Goal: Task Accomplishment & Management: Manage account settings

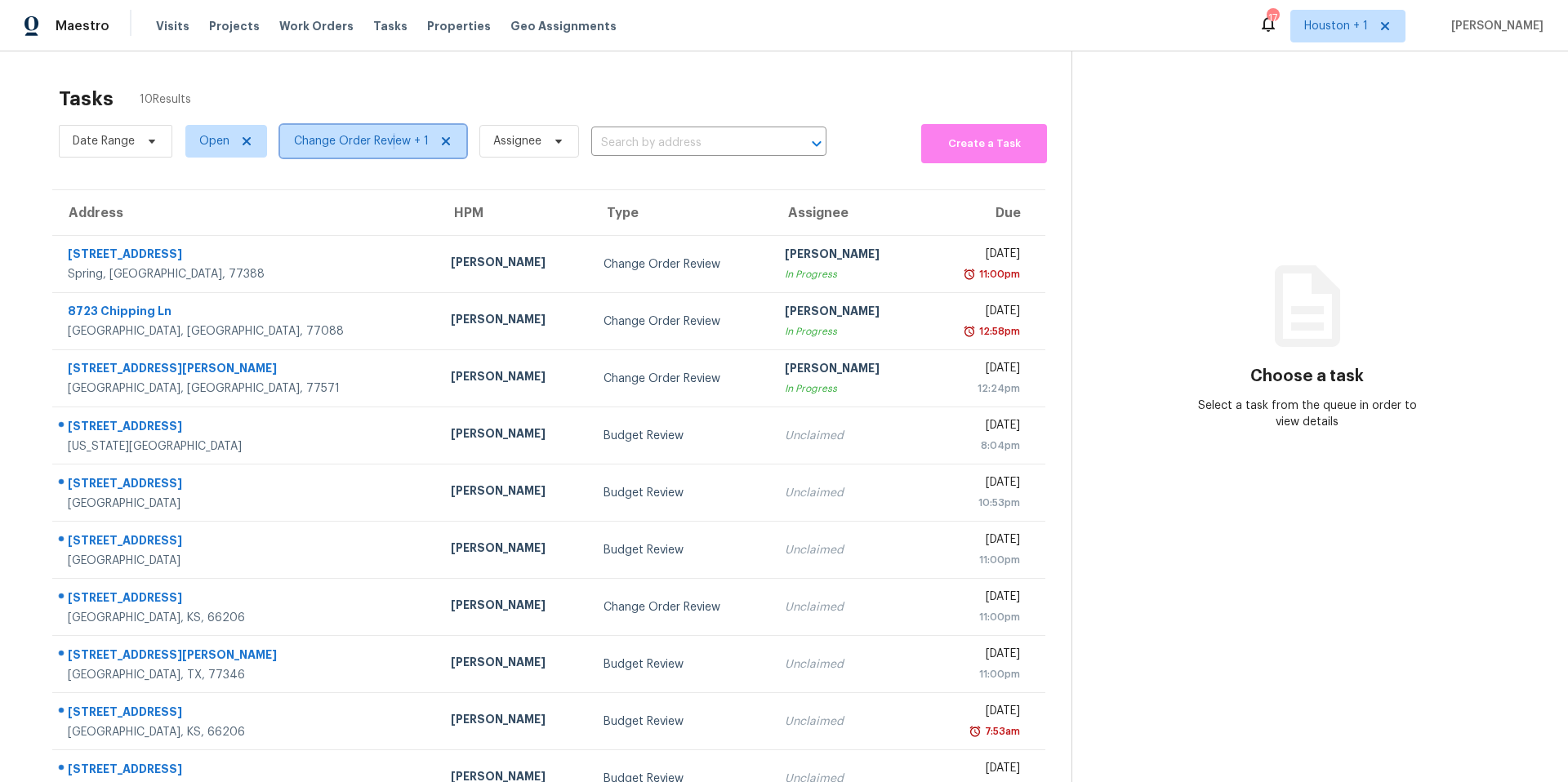
click at [393, 141] on span "Change Order Review + 1" at bounding box center [362, 141] width 135 height 16
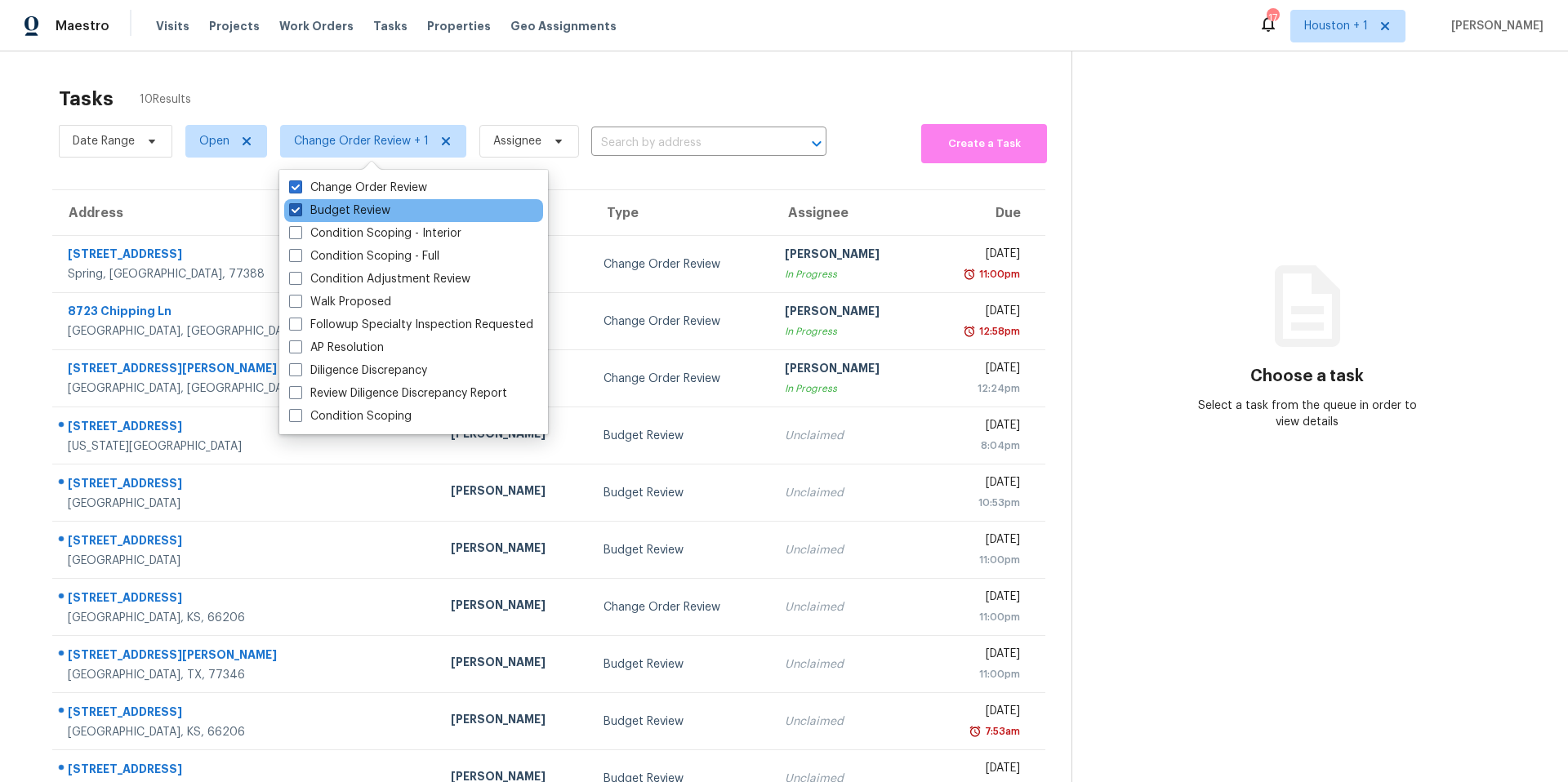
click at [343, 213] on label "Budget Review" at bounding box center [340, 210] width 101 height 16
click at [299, 213] on input "Budget Review" at bounding box center [294, 207] width 11 height 11
checkbox input "false"
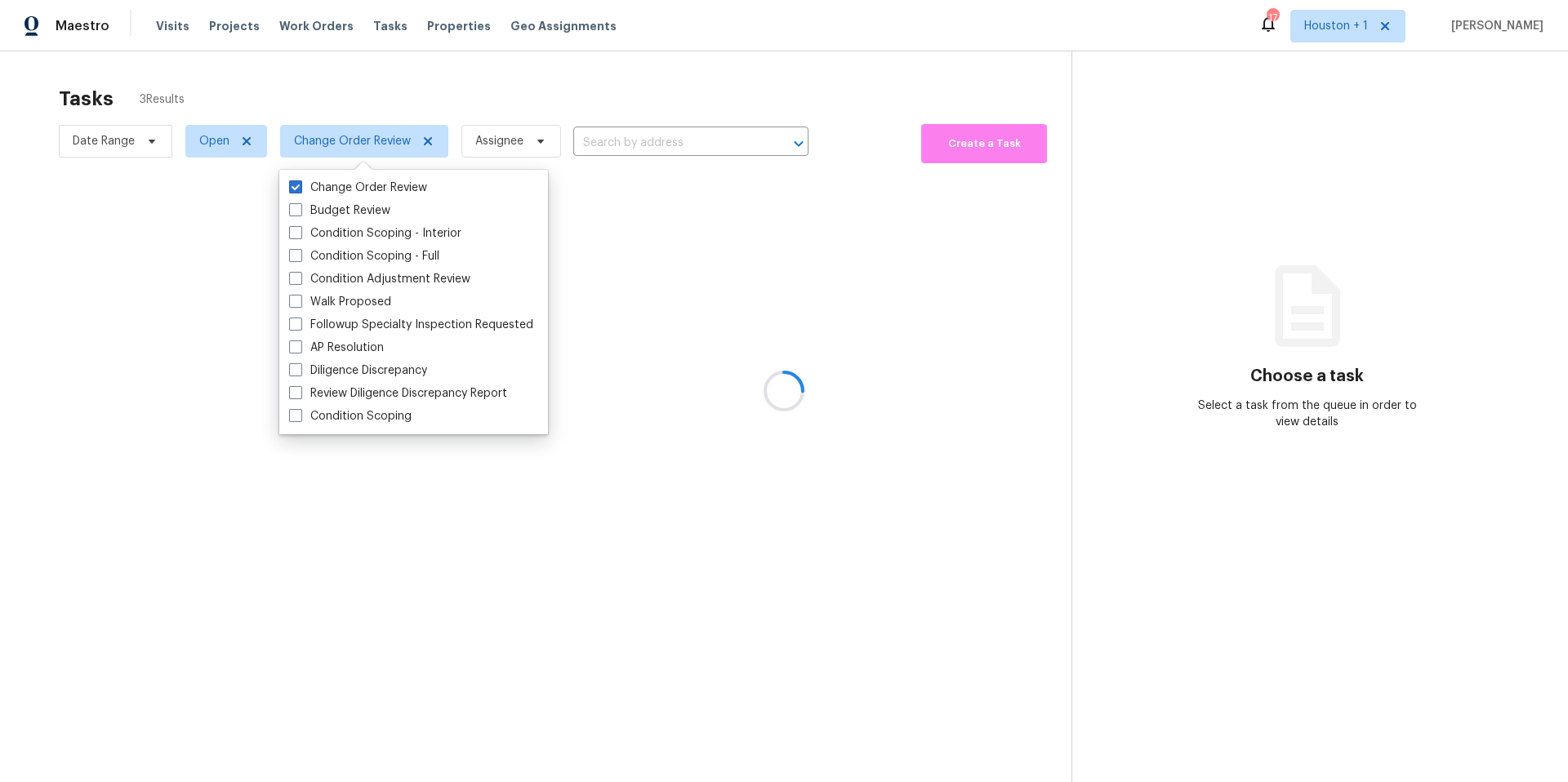
click at [480, 74] on div at bounding box center [784, 391] width 1568 height 782
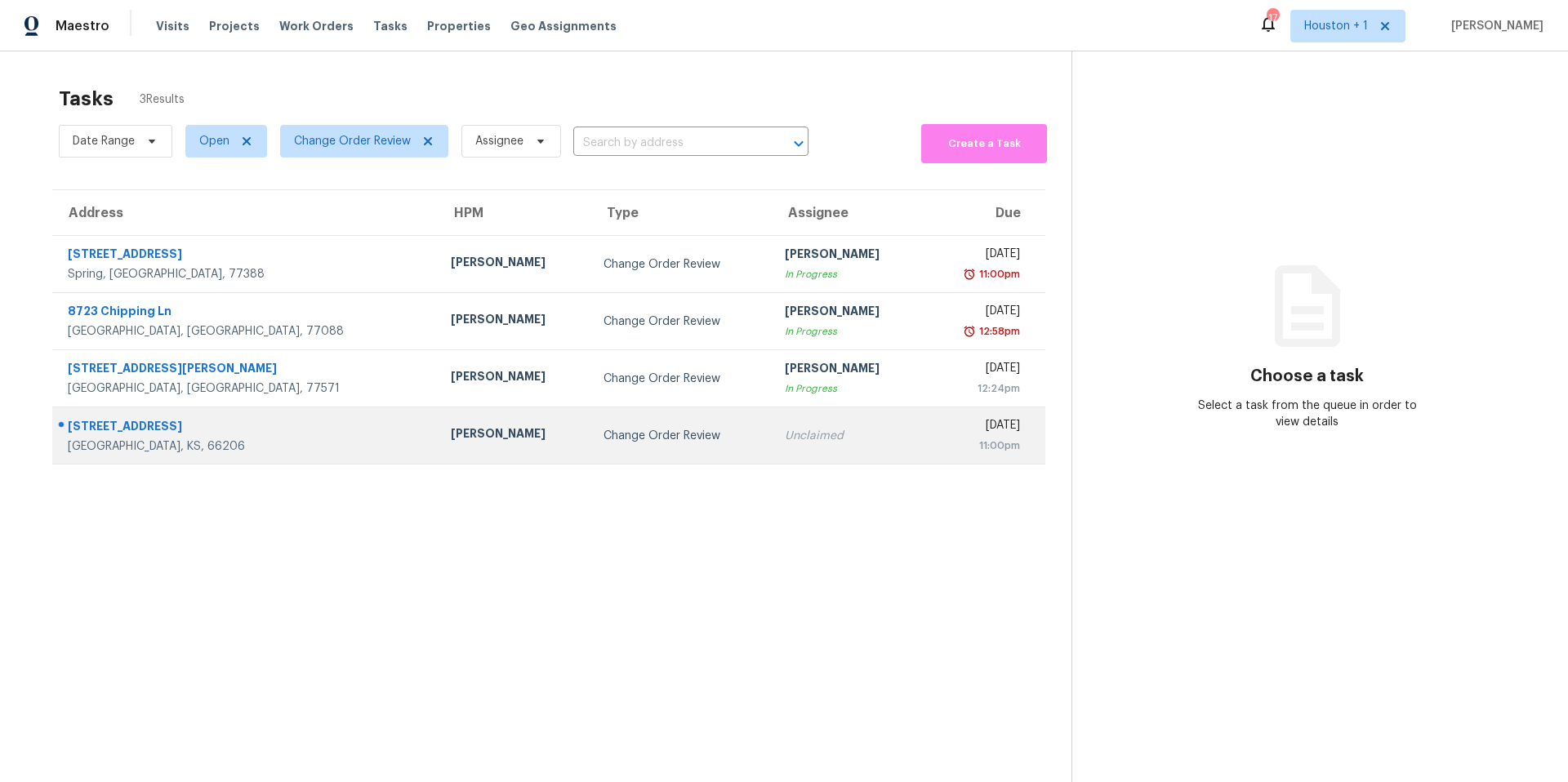
click at [451, 428] on div "[PERSON_NAME]" at bounding box center [514, 436] width 126 height 20
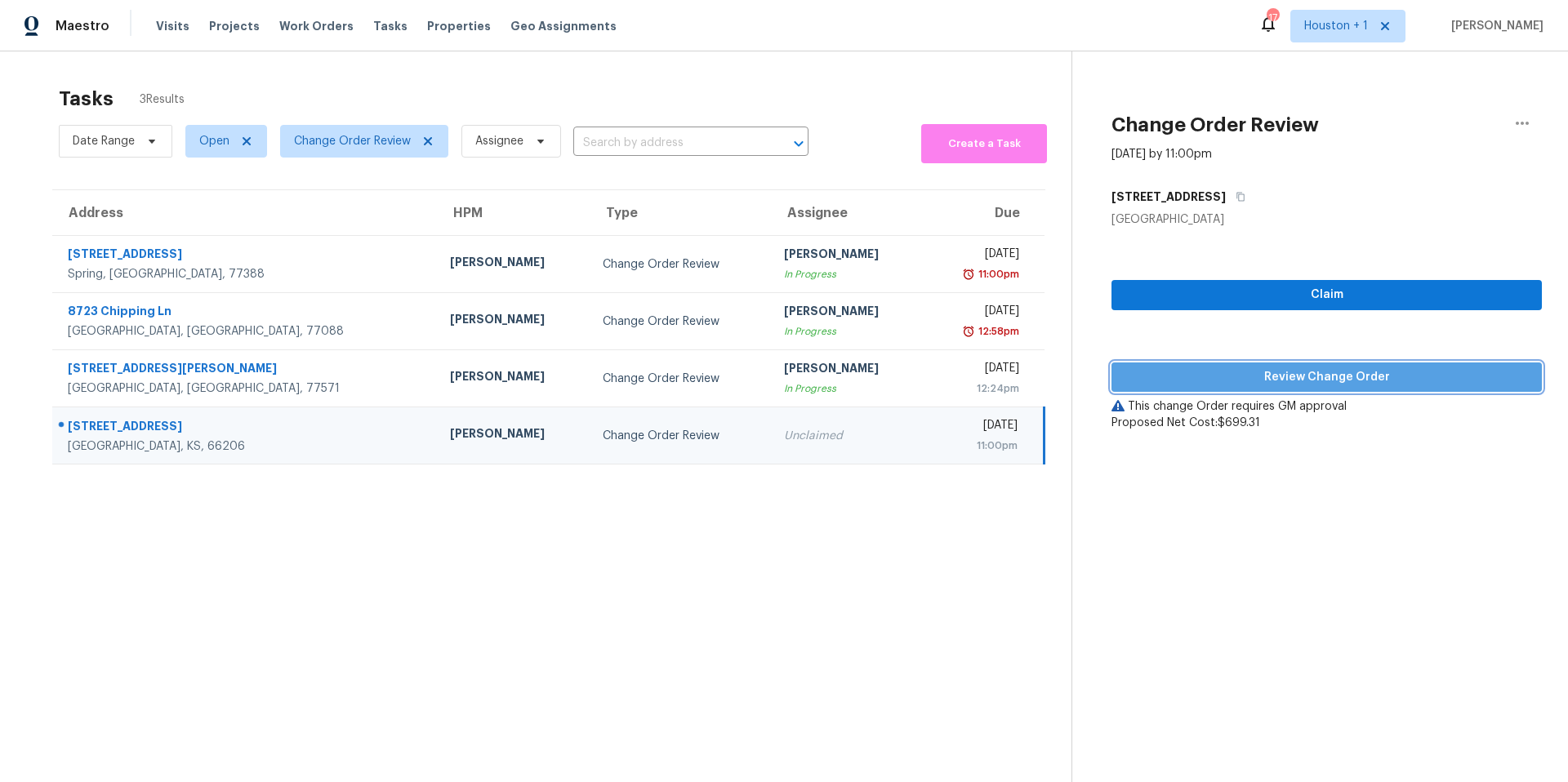
click at [1179, 381] on span "Review Change Order" at bounding box center [1326, 378] width 404 height 20
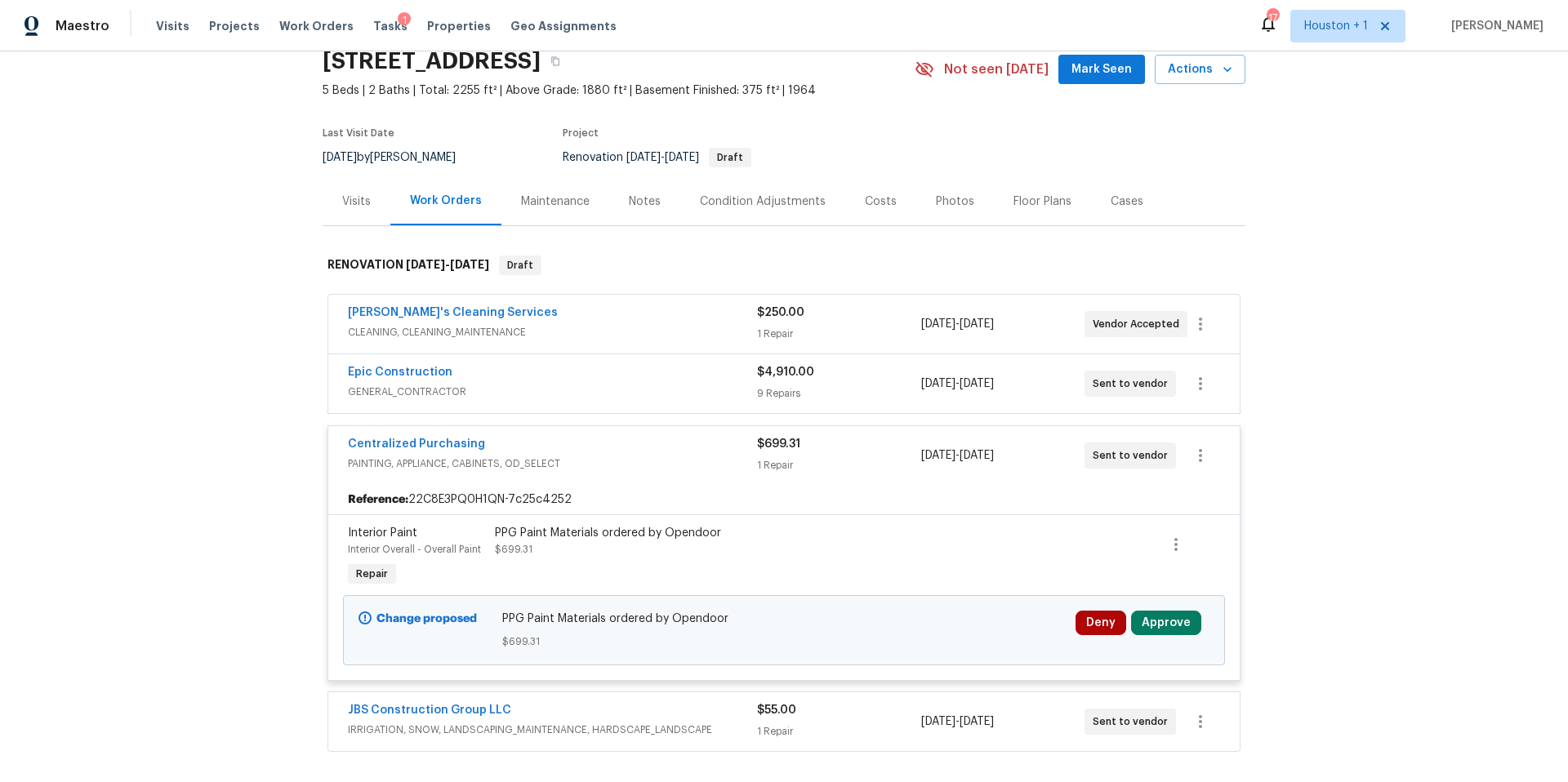
scroll to position [151, 0]
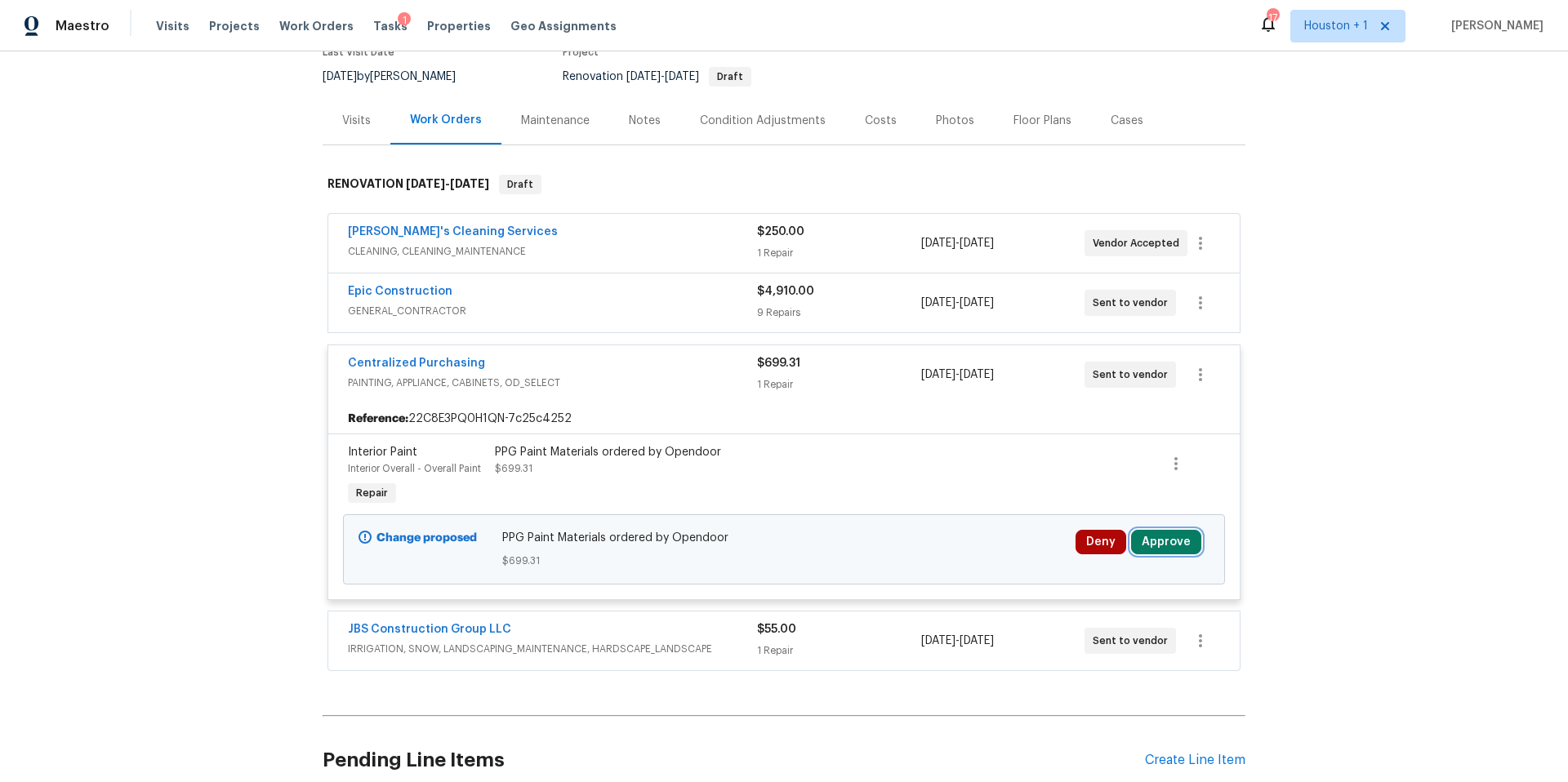
click at [1183, 542] on button "Approve" at bounding box center [1165, 542] width 70 height 24
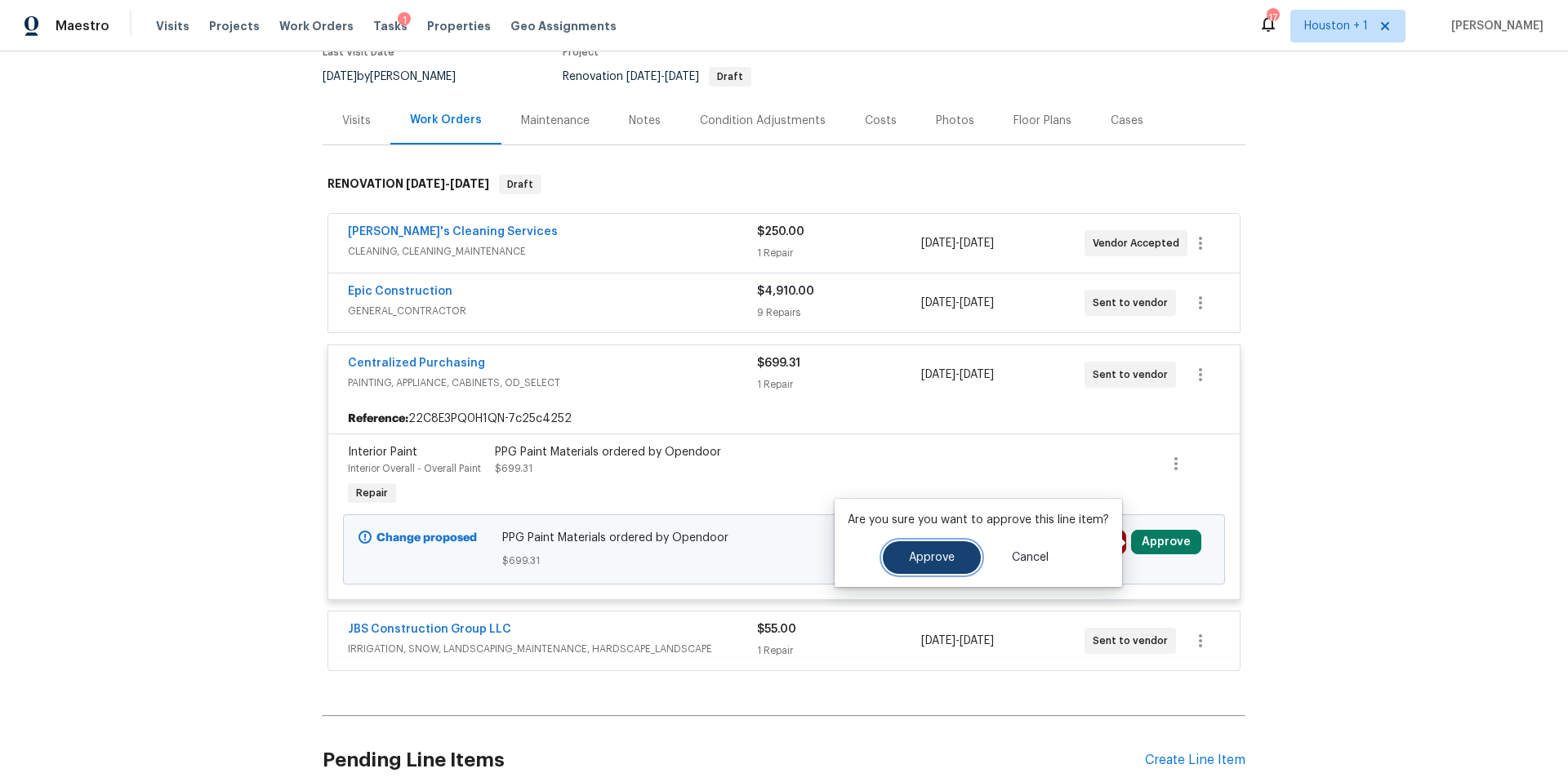
click at [924, 550] on button "Approve" at bounding box center [932, 557] width 98 height 33
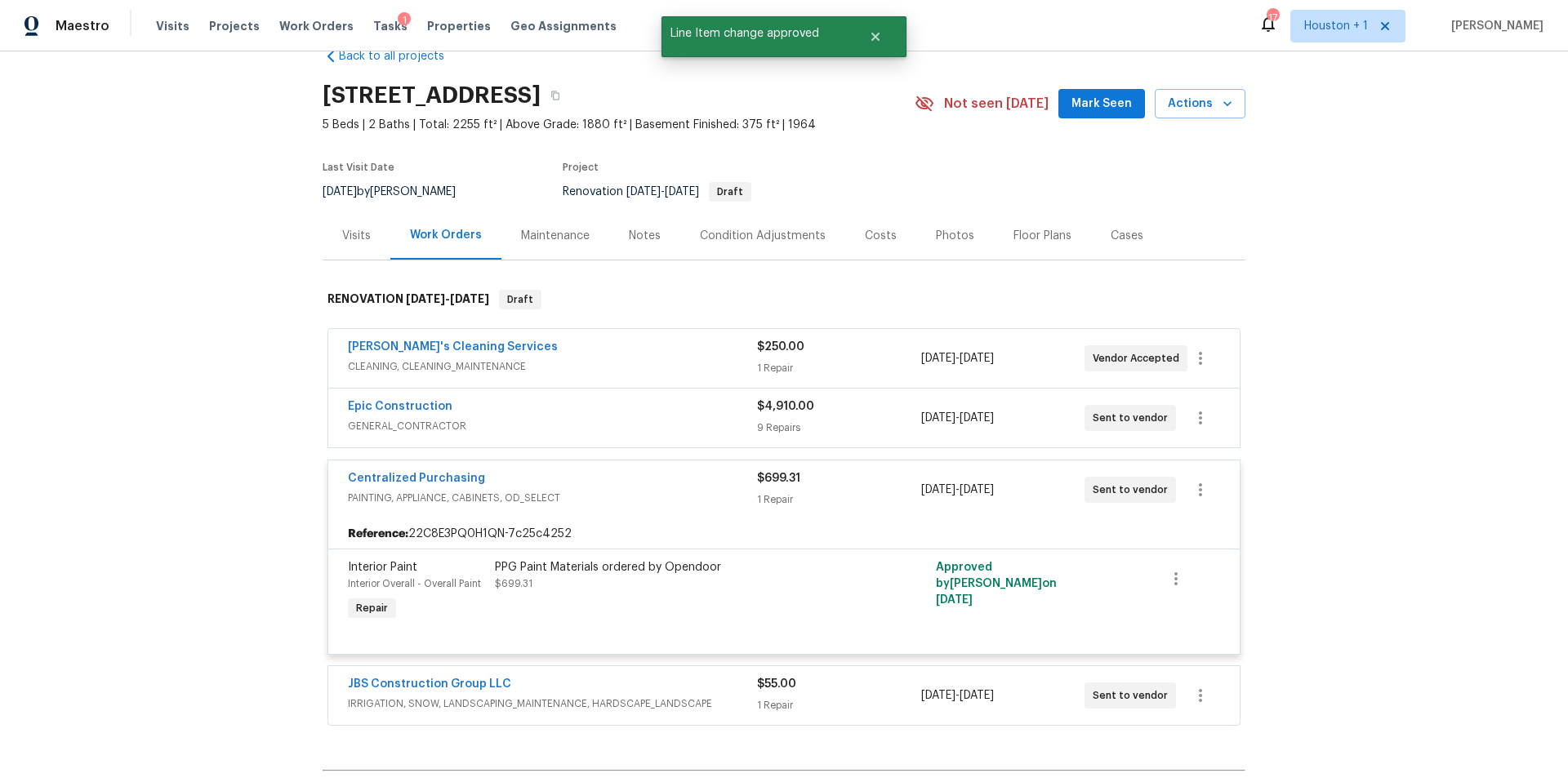
scroll to position [34, 0]
click at [362, 239] on div "Visits" at bounding box center [357, 238] width 29 height 16
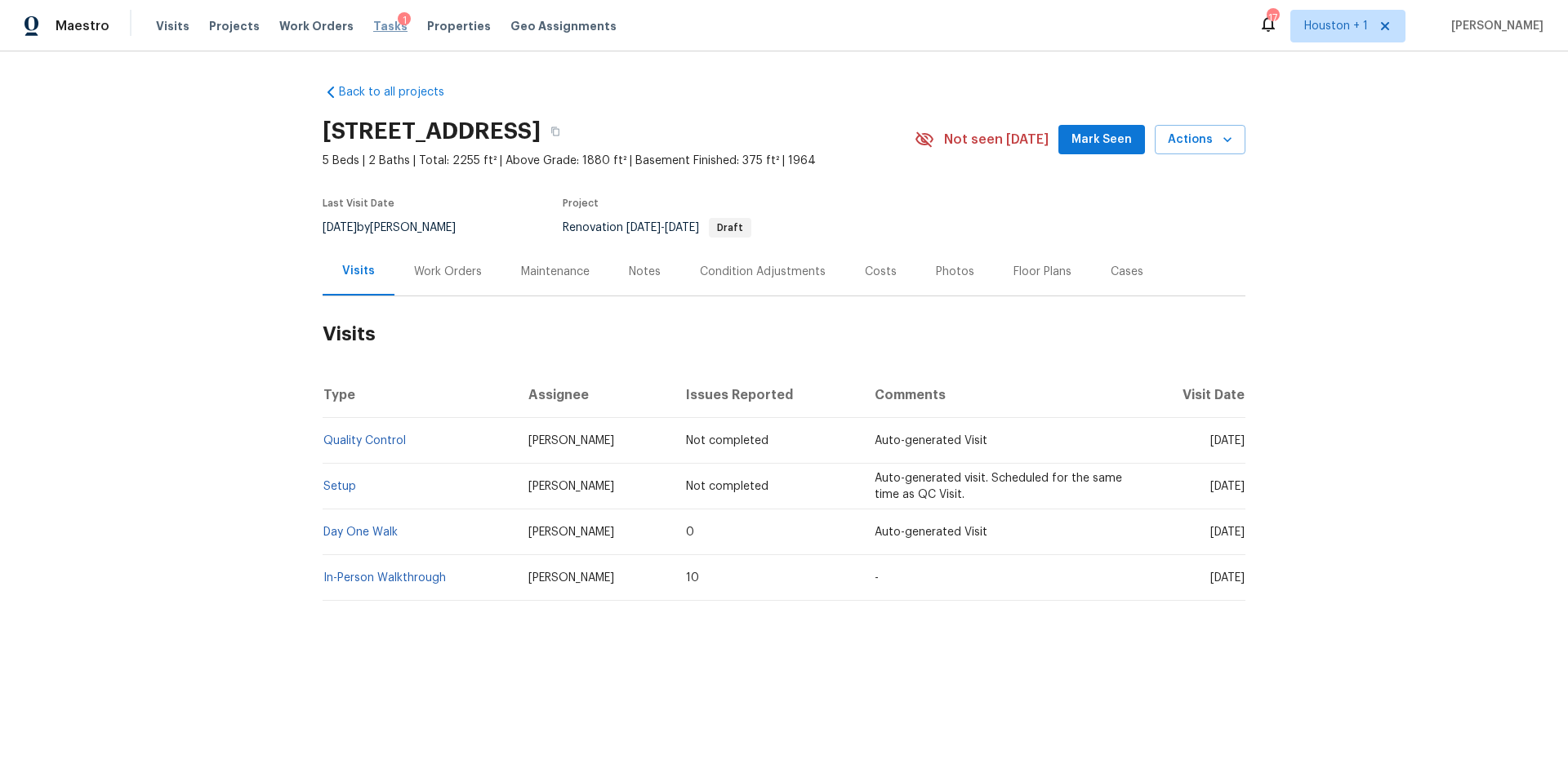
click at [373, 26] on span "Tasks" at bounding box center [390, 26] width 35 height 12
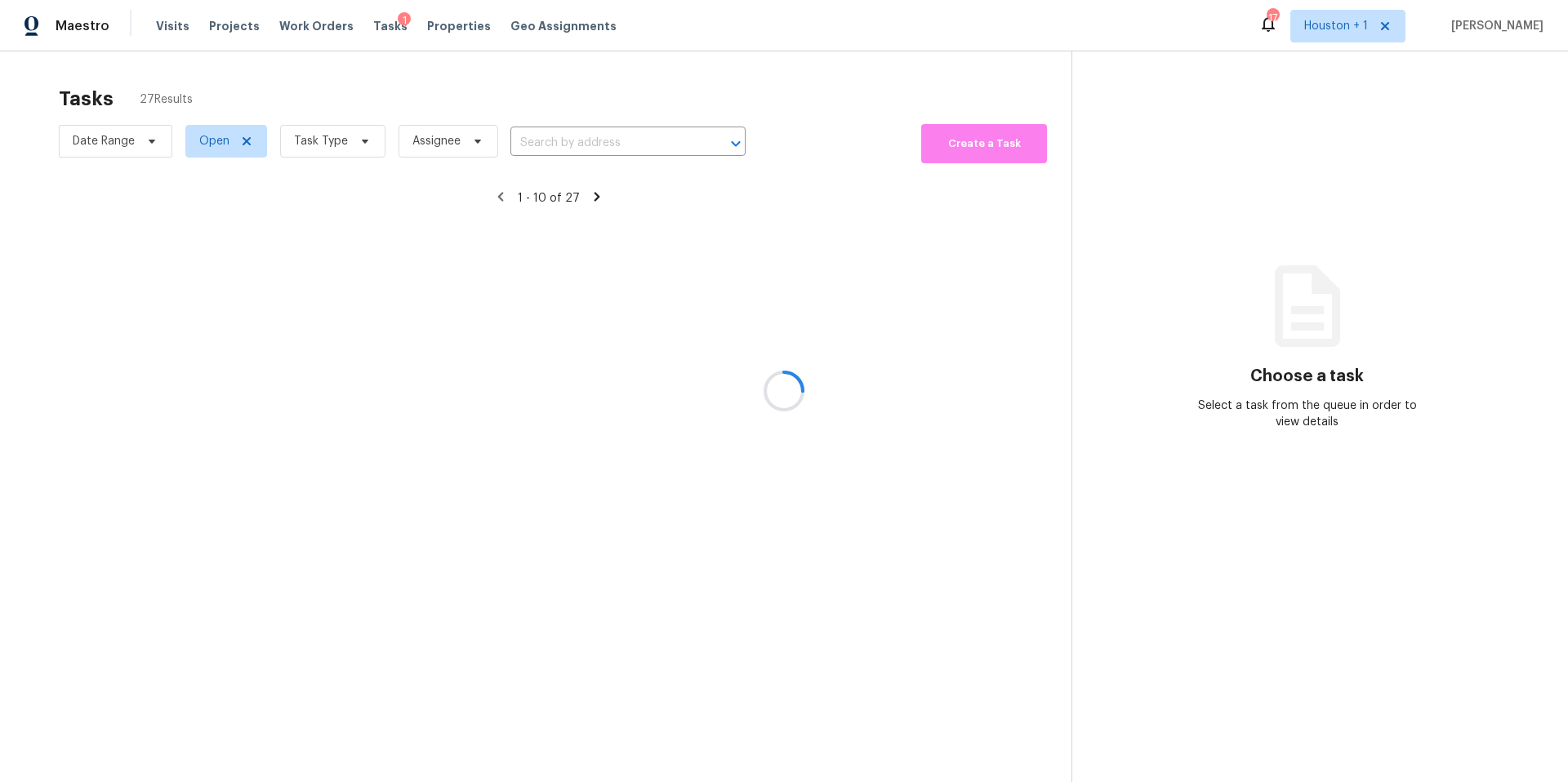
click at [331, 144] on div at bounding box center [784, 391] width 1568 height 782
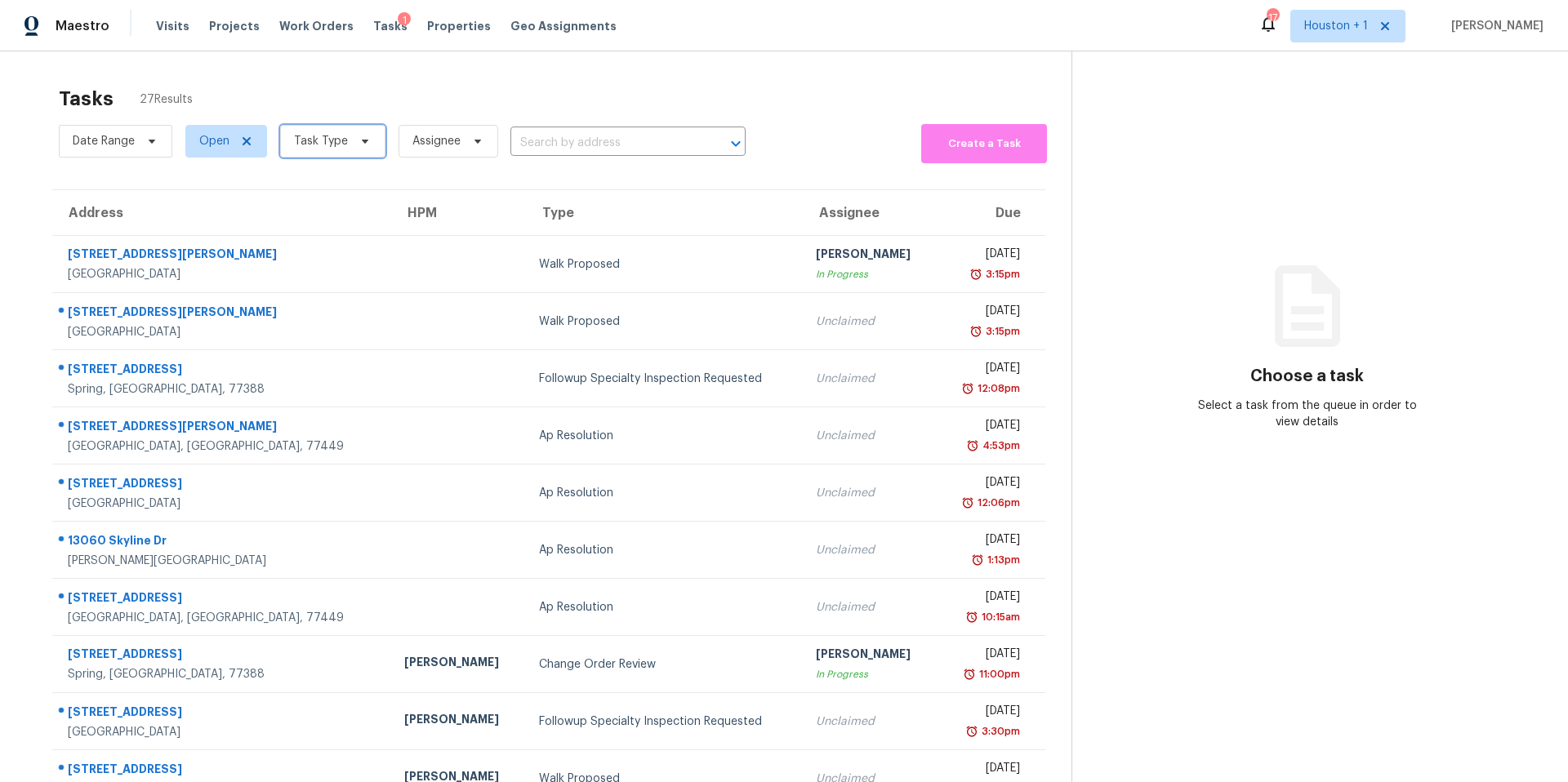
click at [331, 144] on span "Task Type" at bounding box center [321, 141] width 54 height 16
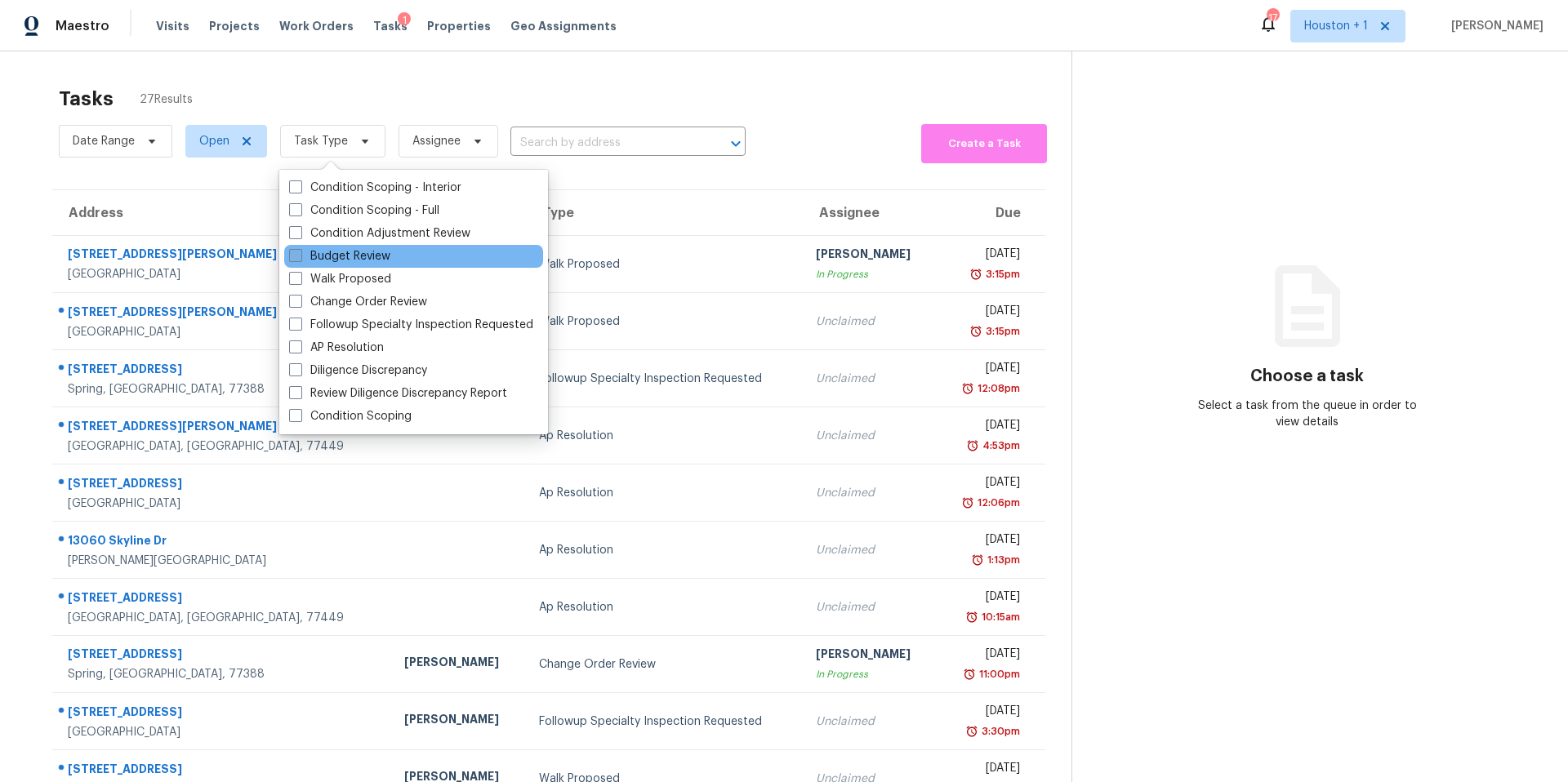
click at [317, 259] on label "Budget Review" at bounding box center [340, 255] width 101 height 16
click at [299, 259] on input "Budget Review" at bounding box center [294, 253] width 11 height 11
checkbox input "true"
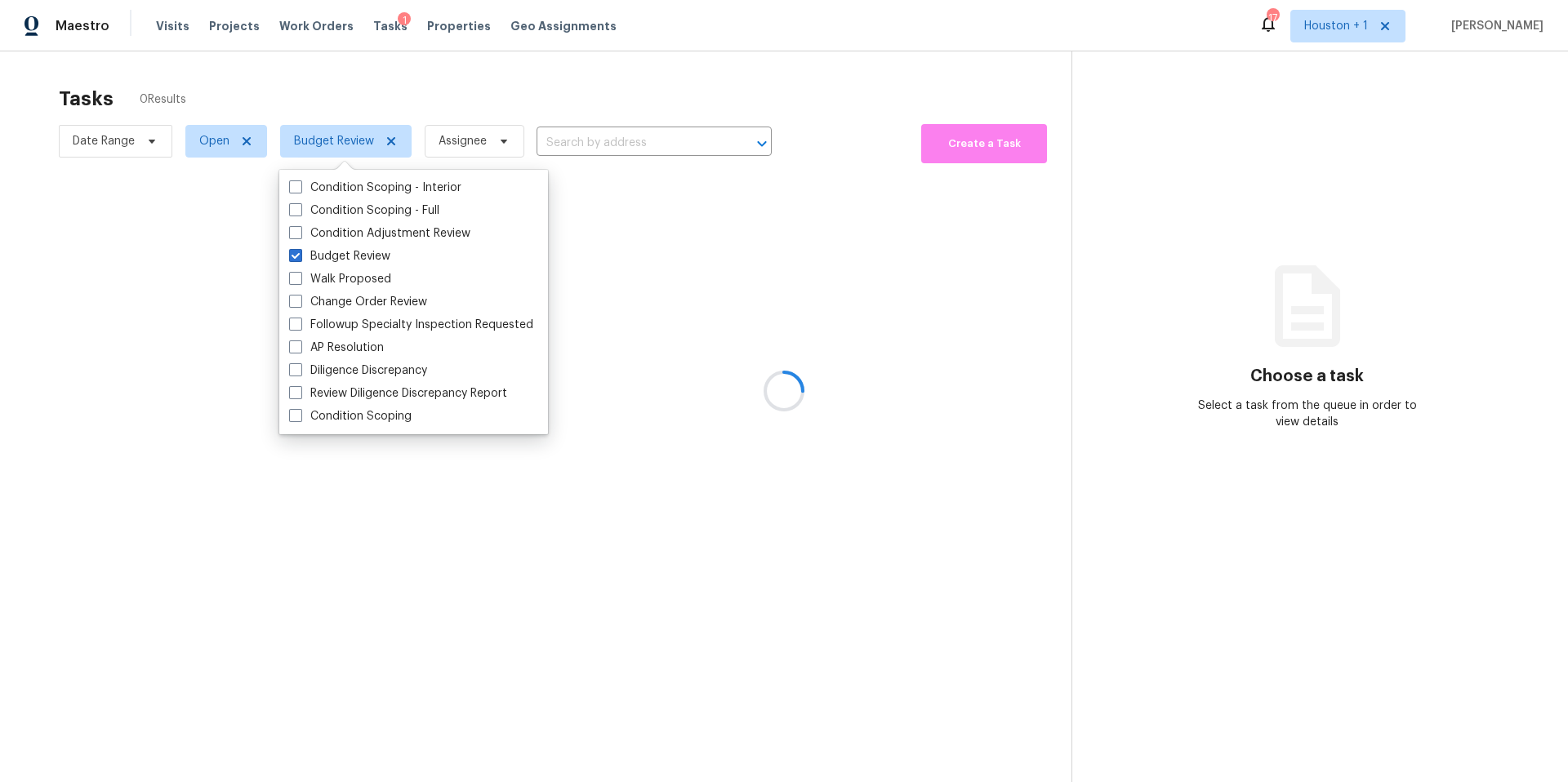
click at [390, 114] on div at bounding box center [784, 391] width 1568 height 782
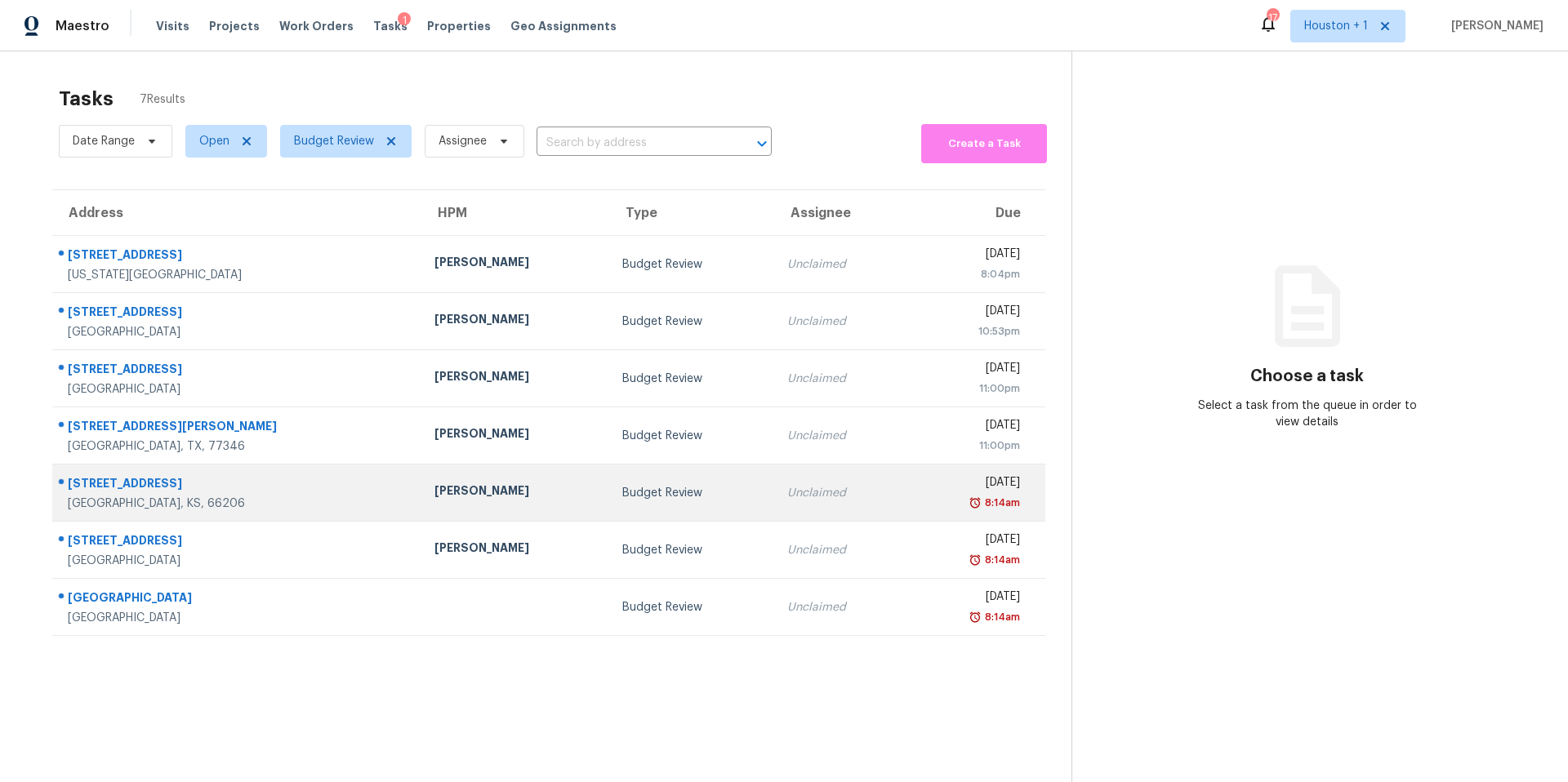
click at [434, 495] on div "[PERSON_NAME]" at bounding box center [515, 492] width 162 height 20
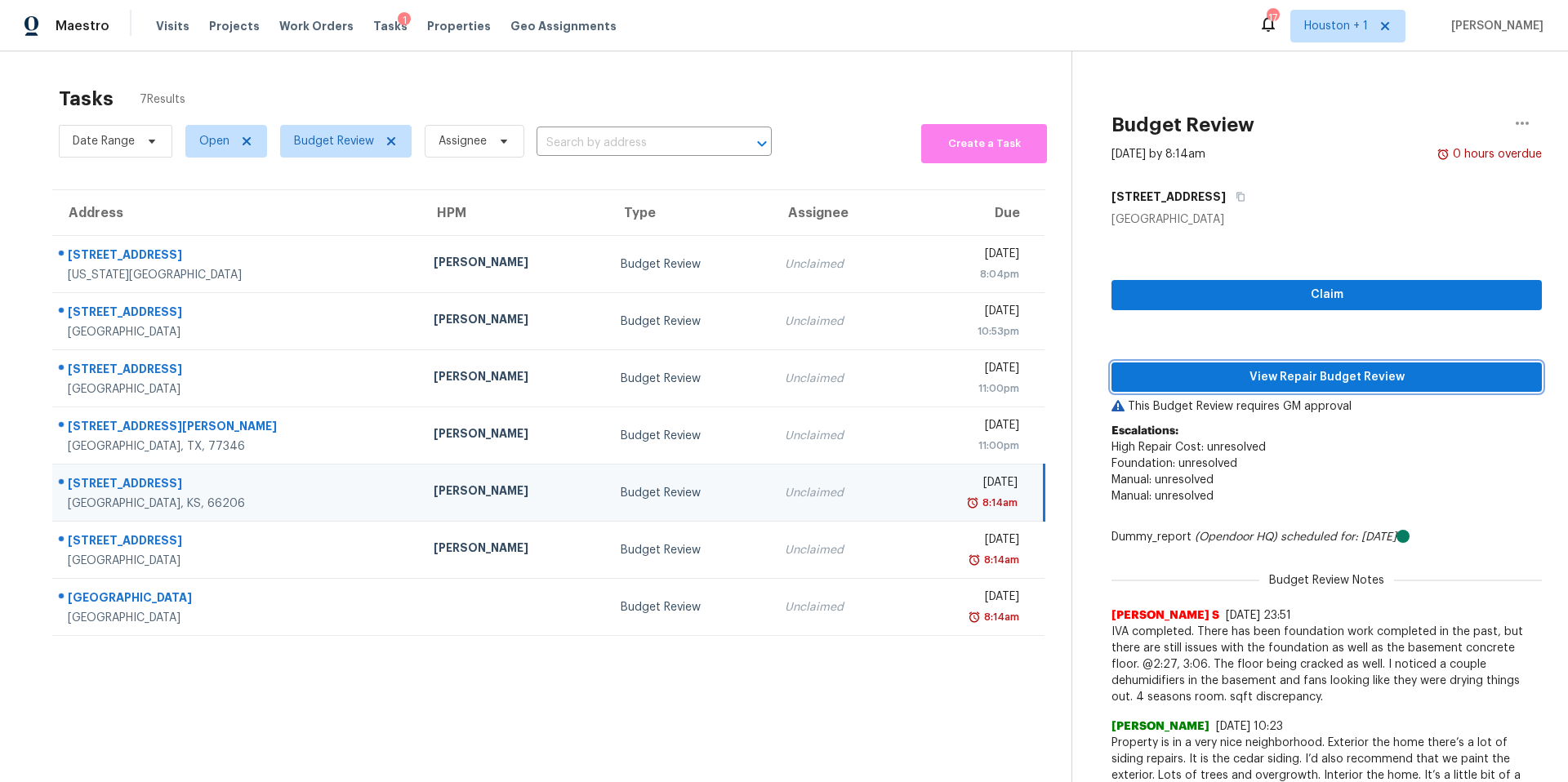
click at [1179, 369] on span "View Repair Budget Review" at bounding box center [1326, 378] width 404 height 20
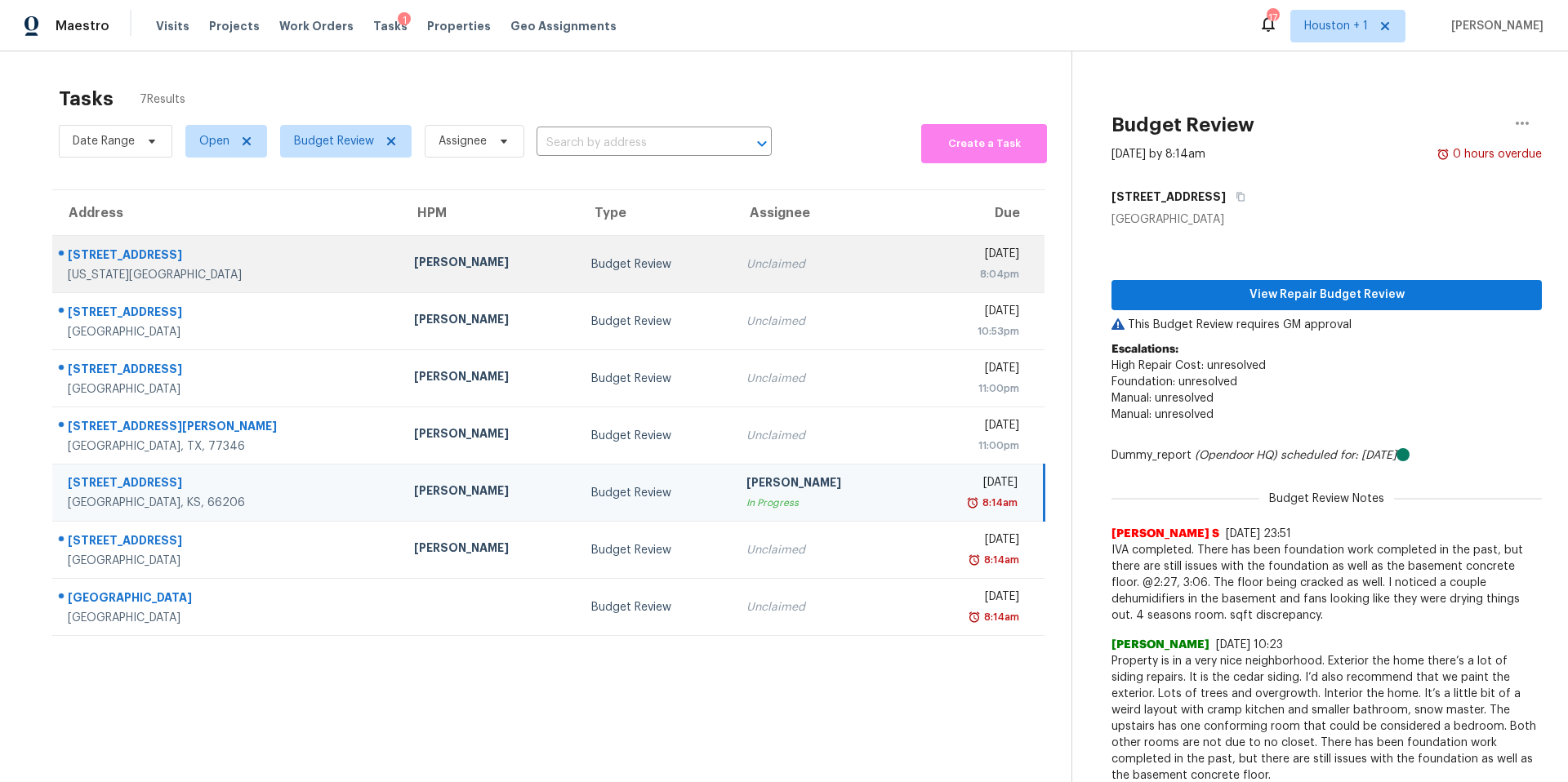
click at [401, 251] on td "Andy Taylor" at bounding box center [490, 265] width 177 height 57
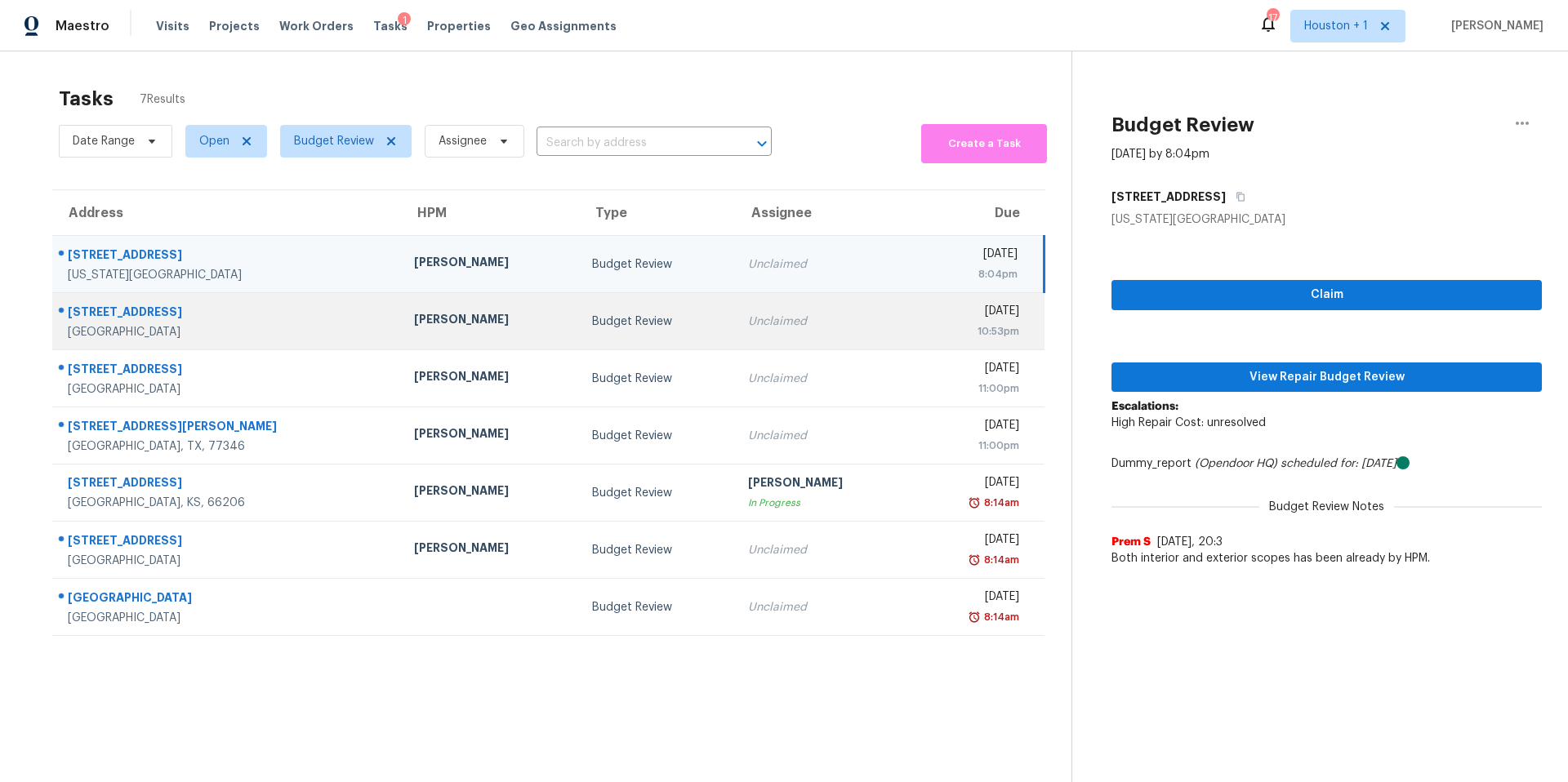
click at [401, 296] on td "Joseph Wolfe" at bounding box center [490, 322] width 177 height 57
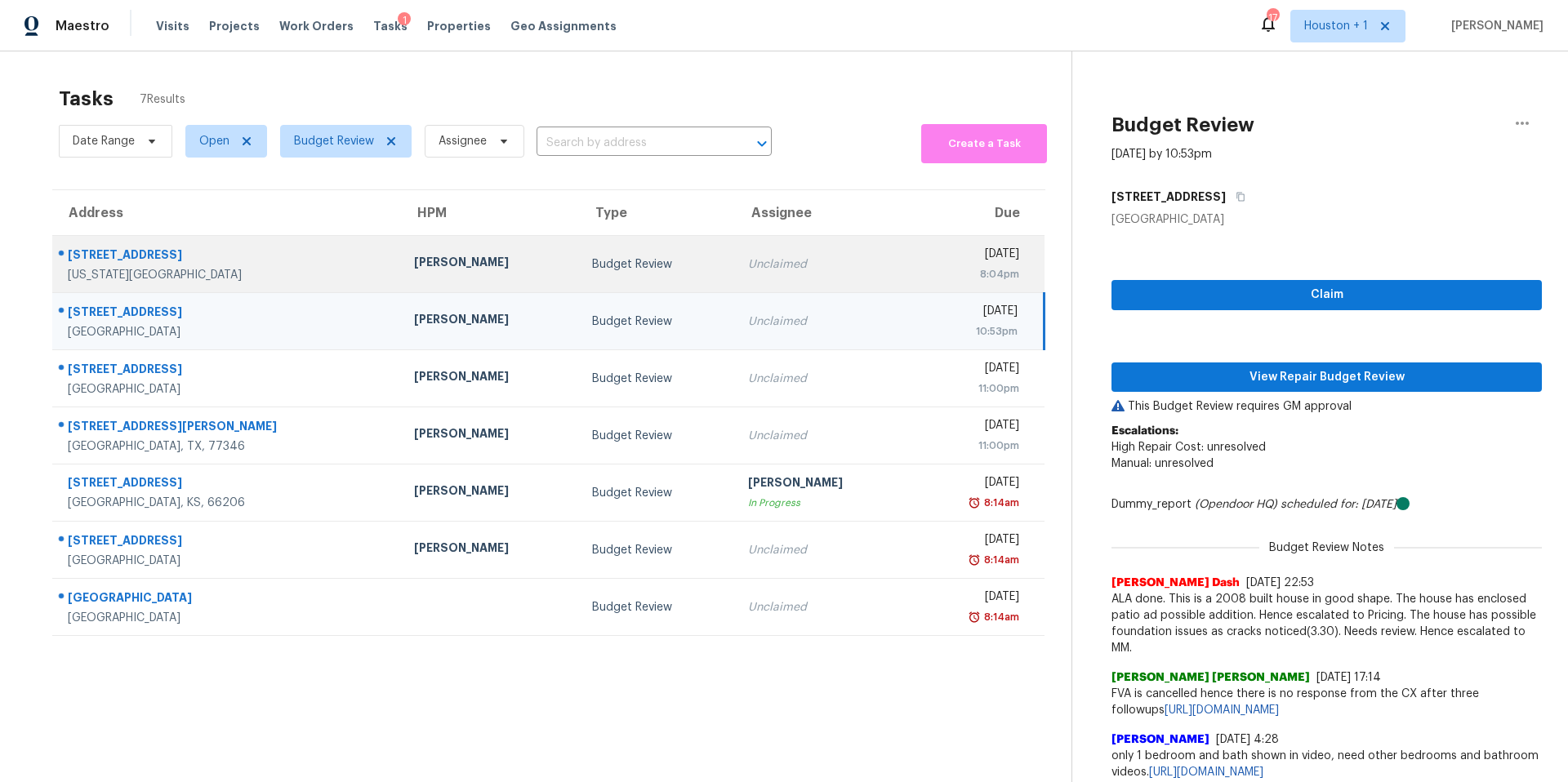
click at [414, 269] on div "Andy Taylor" at bounding box center [489, 264] width 151 height 20
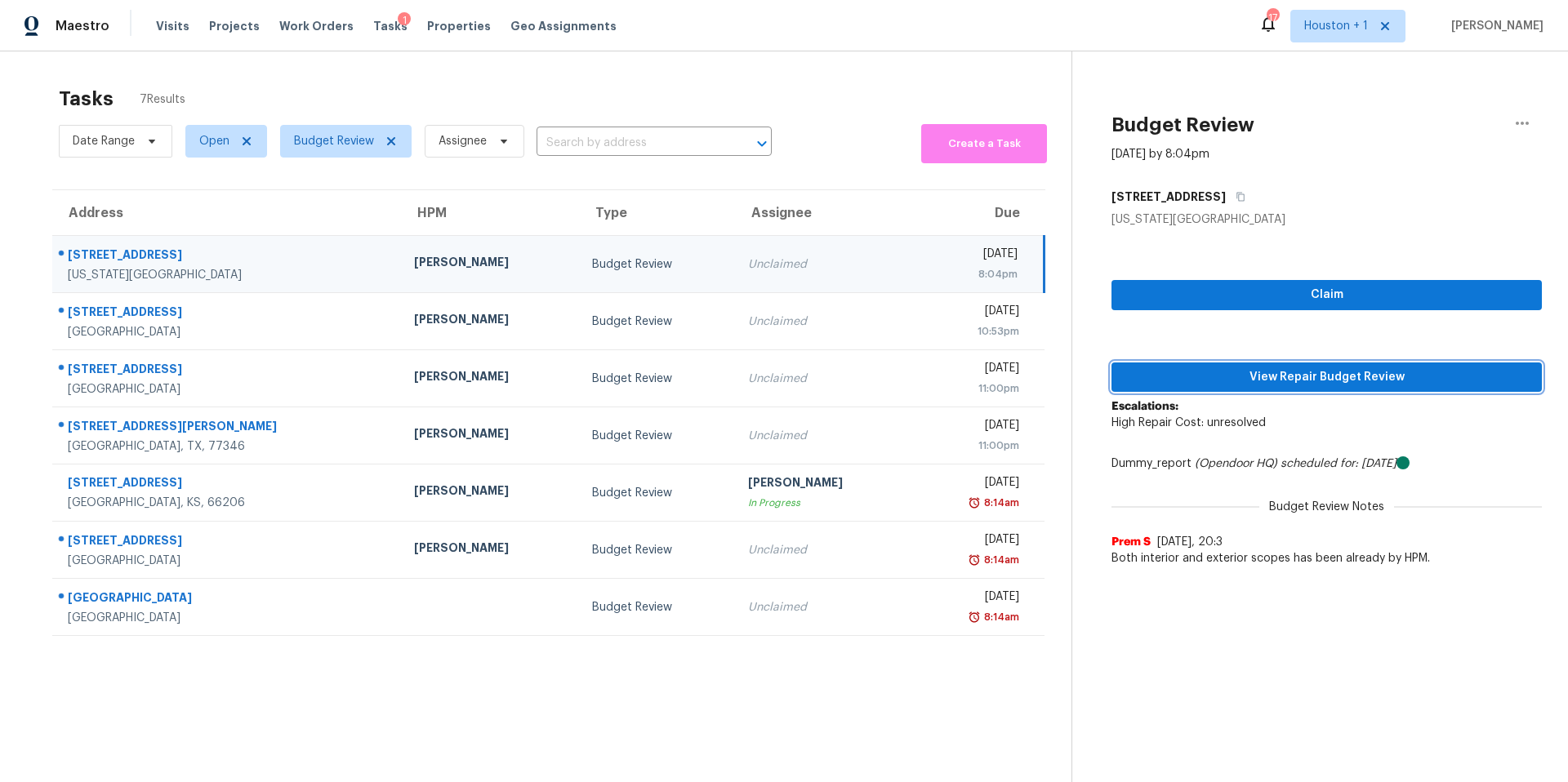
click at [1266, 378] on span "View Repair Budget Review" at bounding box center [1326, 378] width 404 height 20
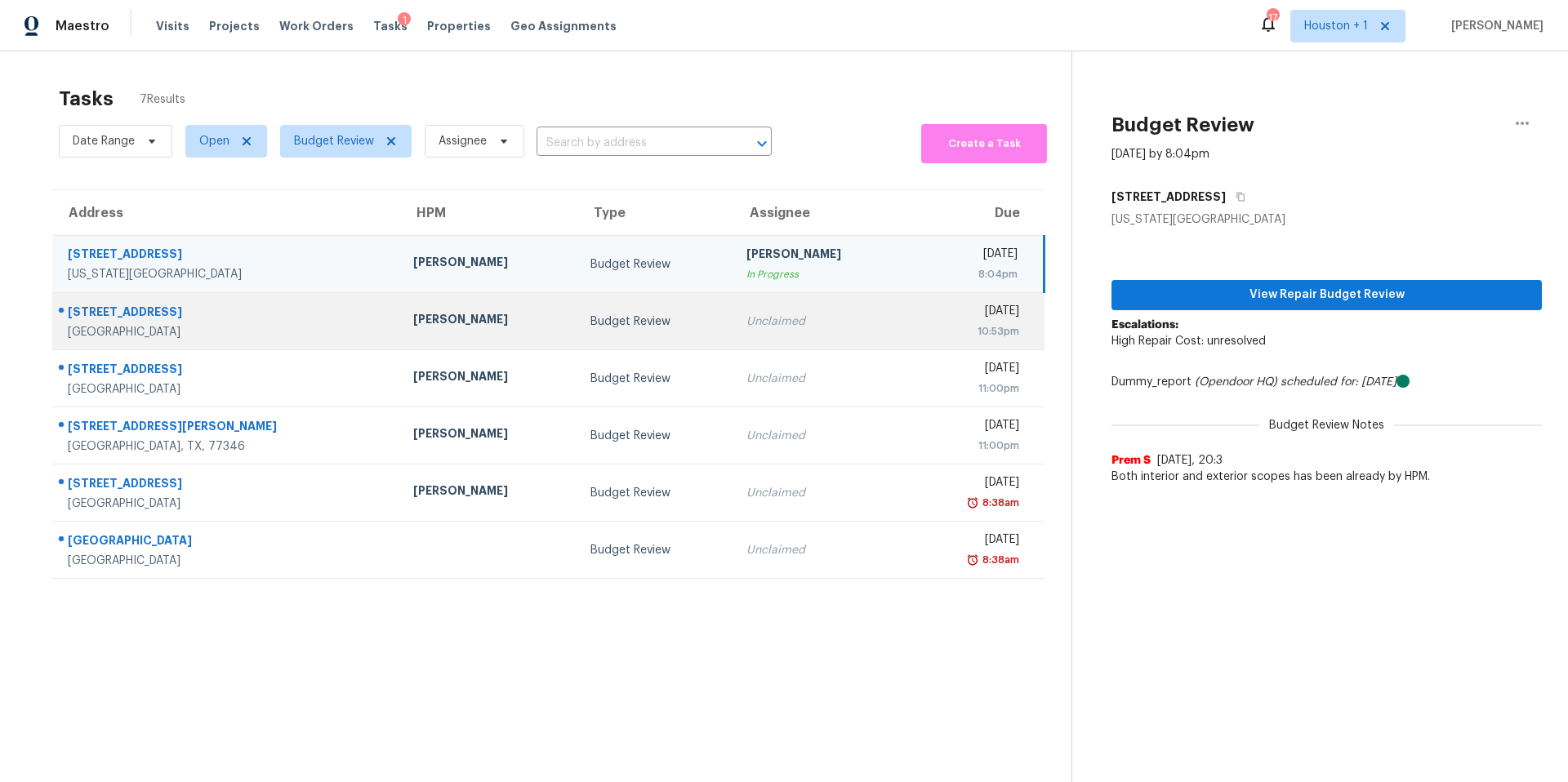
click at [320, 318] on td "6510 Silver Crescent Dr Houston, TX, 77064" at bounding box center [226, 322] width 348 height 57
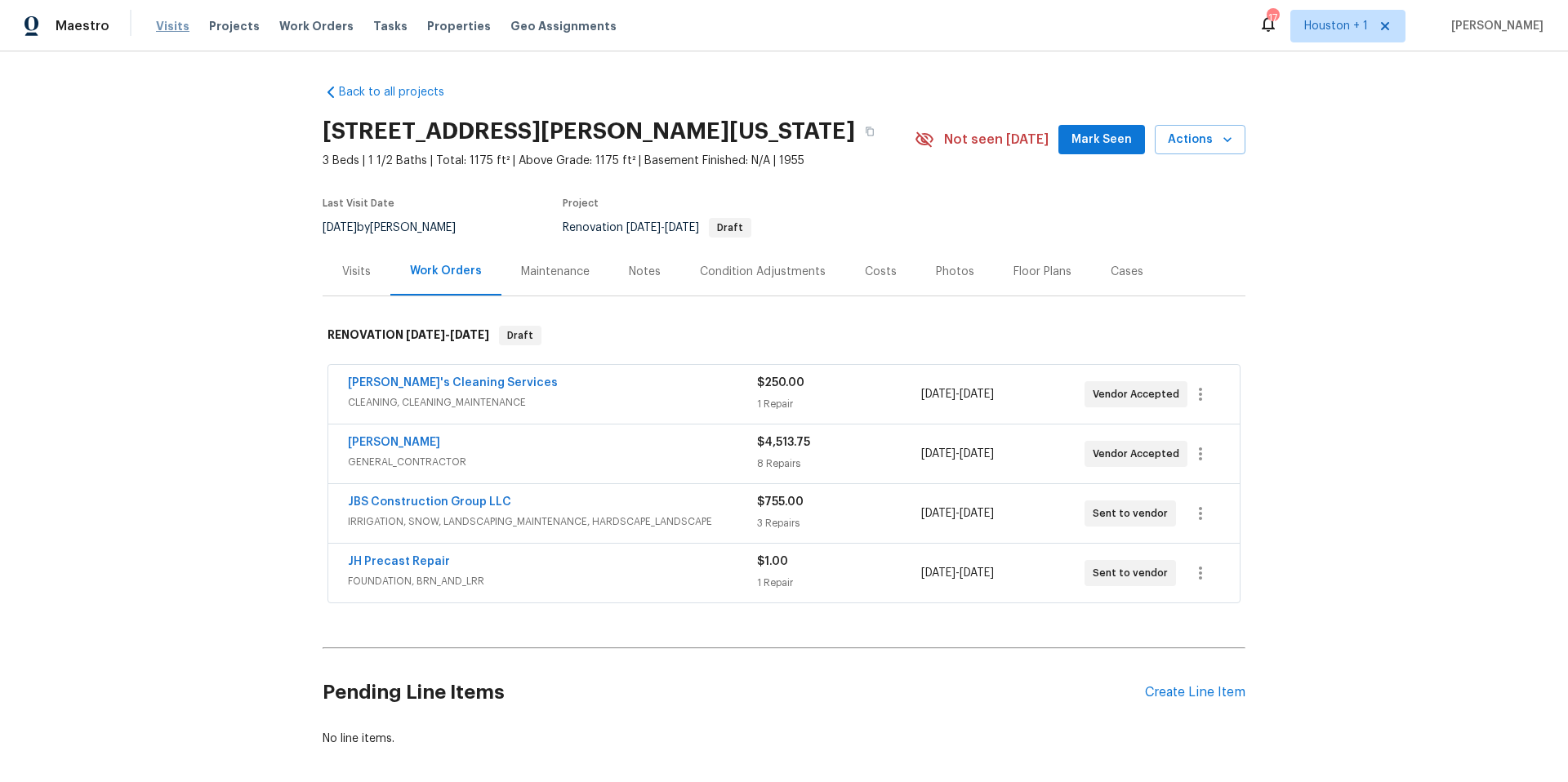
click at [175, 29] on span "Visits" at bounding box center [173, 25] width 34 height 16
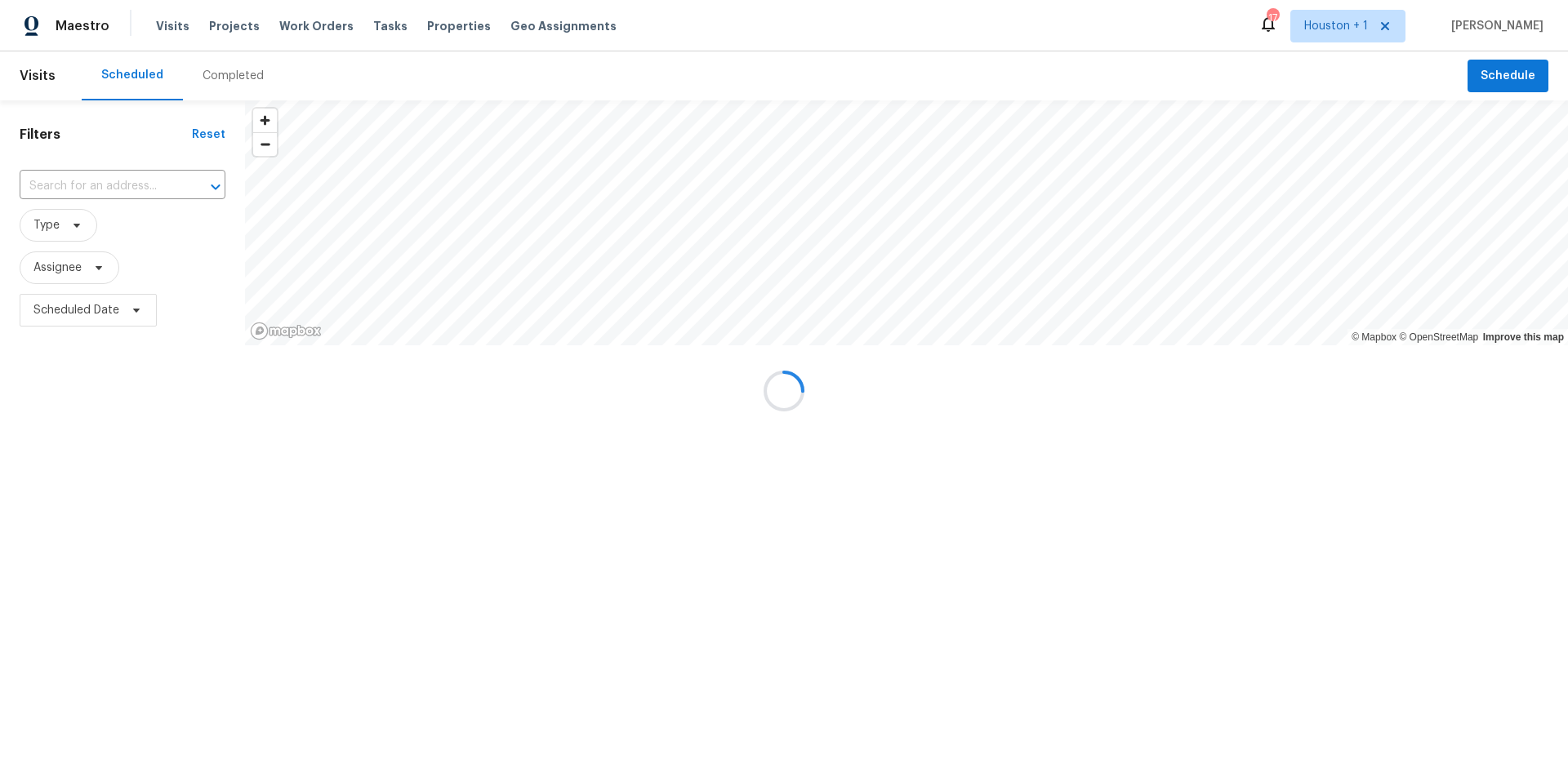
click at [219, 74] on div "Completed" at bounding box center [233, 75] width 62 height 16
click at [56, 196] on div at bounding box center [784, 391] width 1568 height 782
click at [68, 193] on div at bounding box center [784, 391] width 1568 height 782
click at [53, 187] on div at bounding box center [784, 391] width 1568 height 782
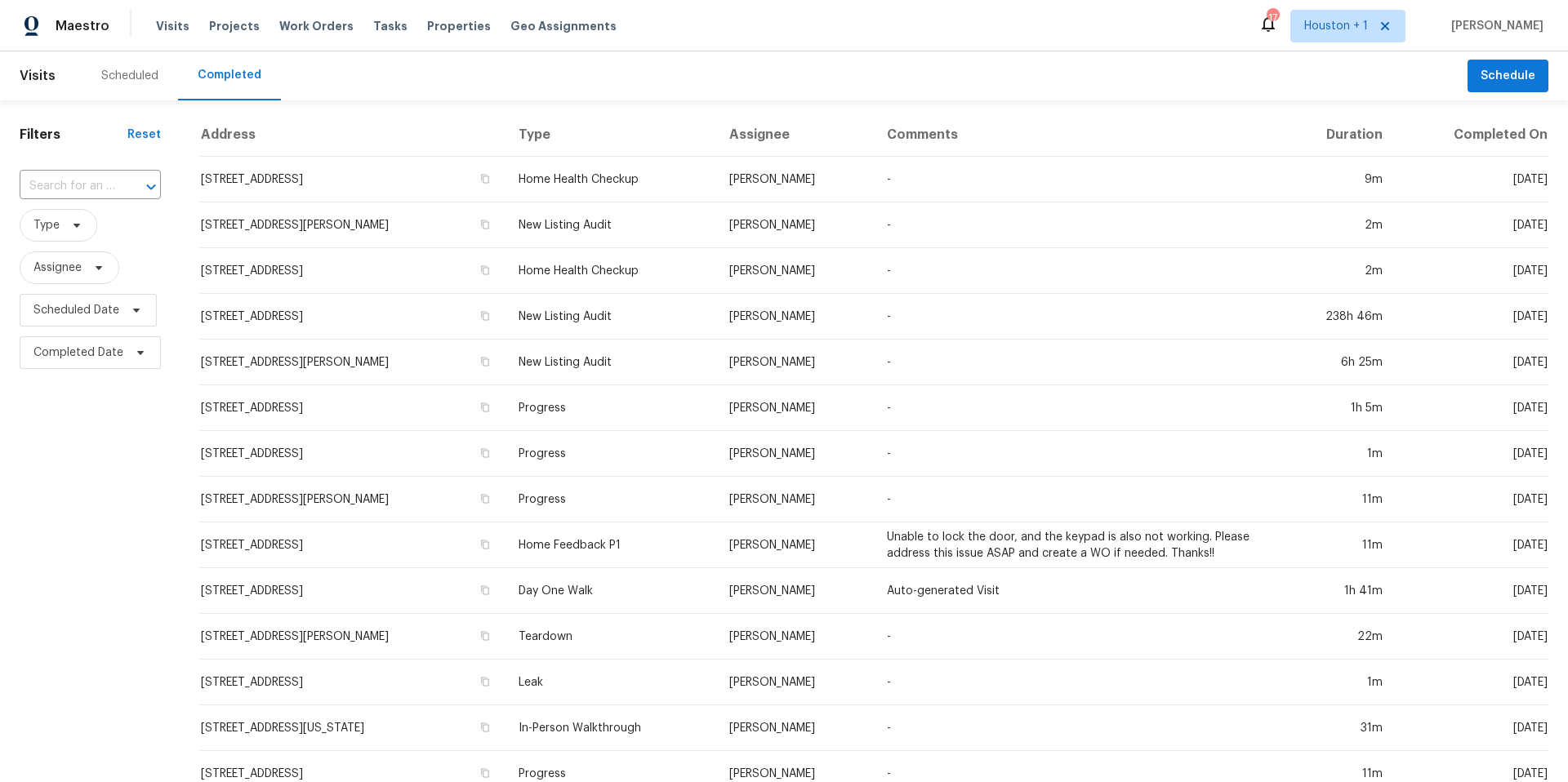
click at [53, 187] on input "text" at bounding box center [67, 186] width 95 height 25
paste input "8015 Canterbury St, Leawood, KS 66206"
type input "8015 Canterbury St, Leawood, KS 66206"
click at [91, 226] on li "8015 Canterbury St, Leawood, KS 66206" at bounding box center [89, 223] width 139 height 27
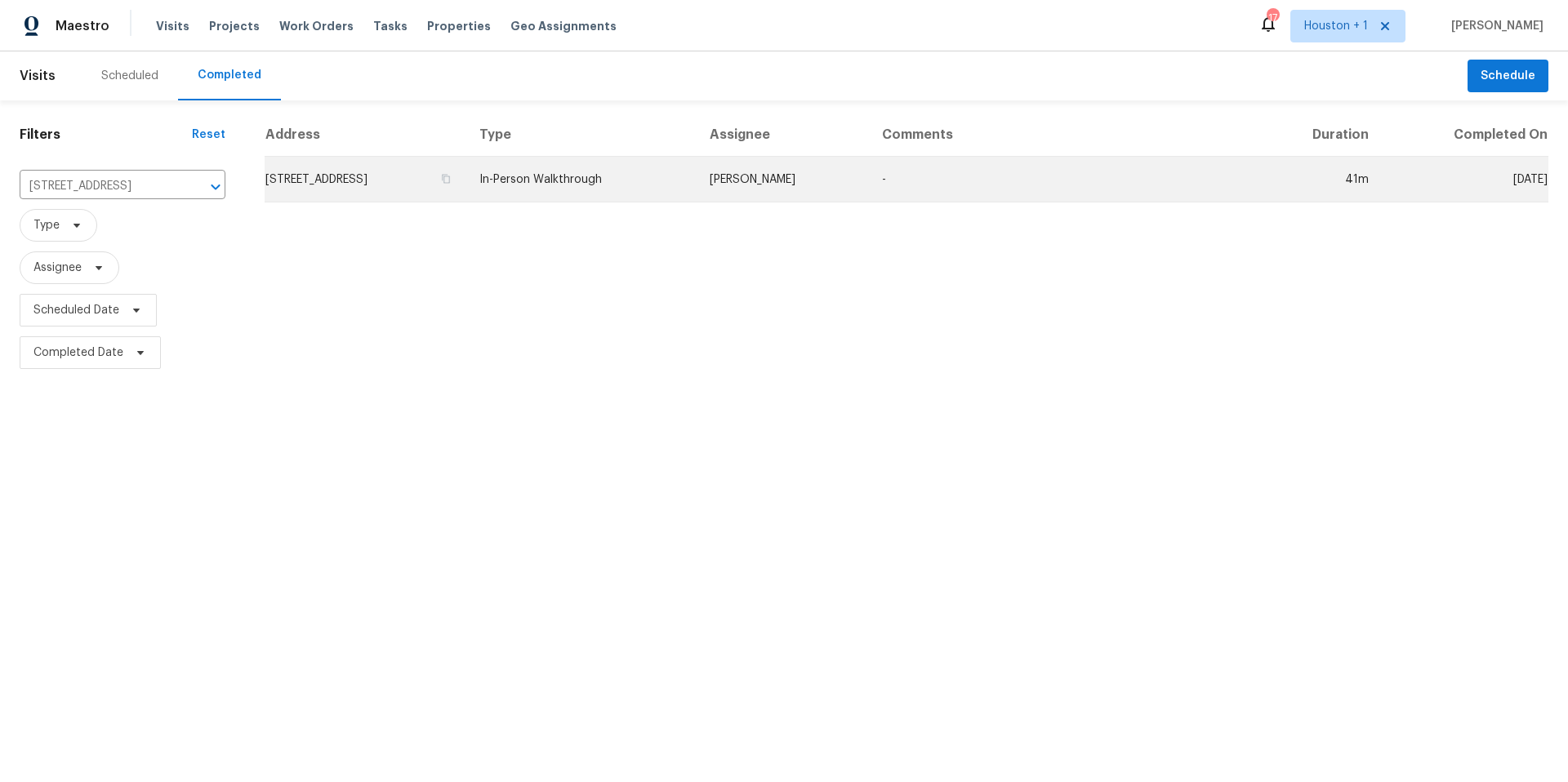
click at [328, 190] on td "8015 Canterbury St, Leawood, KS 66206" at bounding box center [365, 179] width 201 height 46
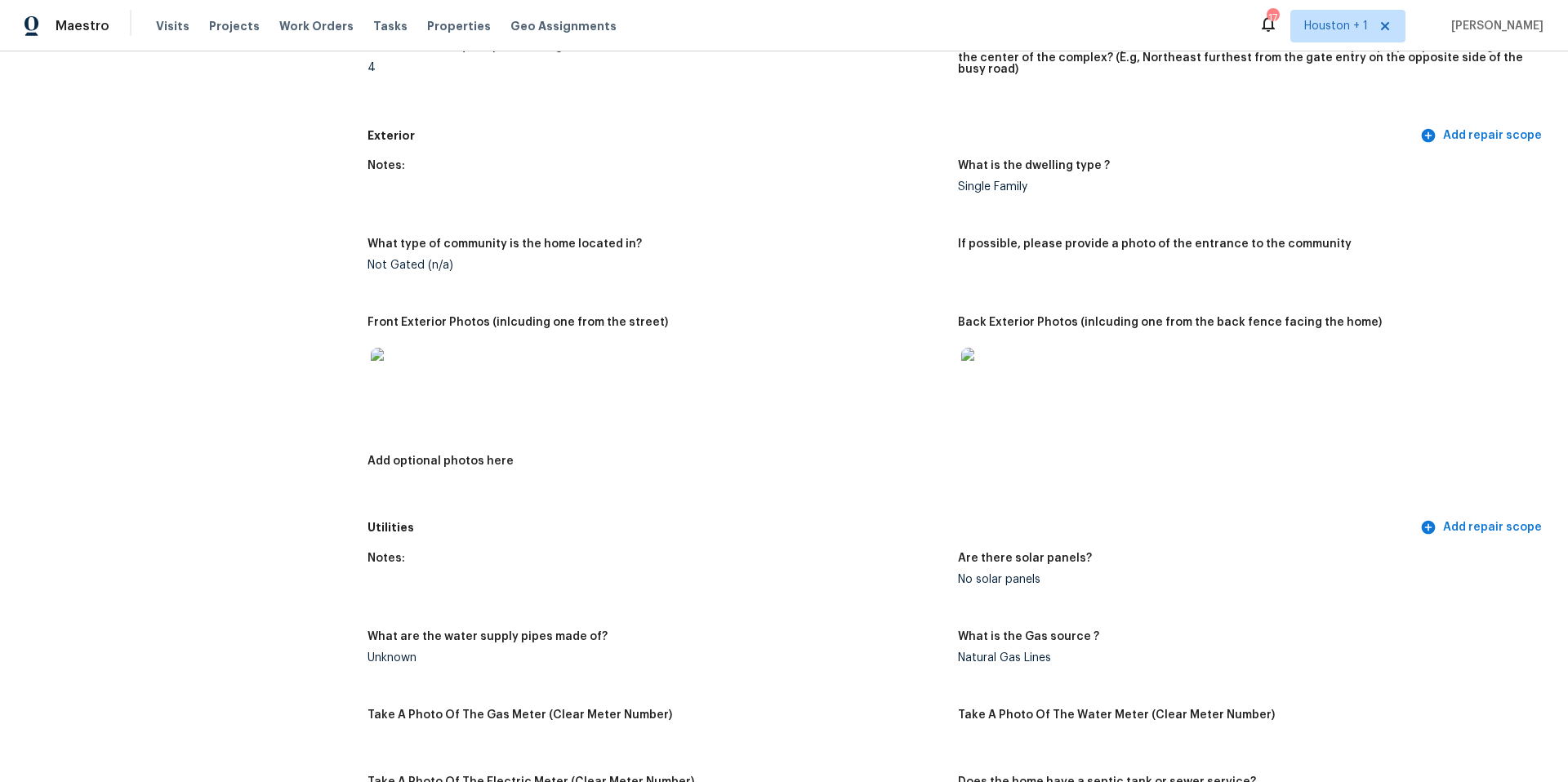
scroll to position [579, 0]
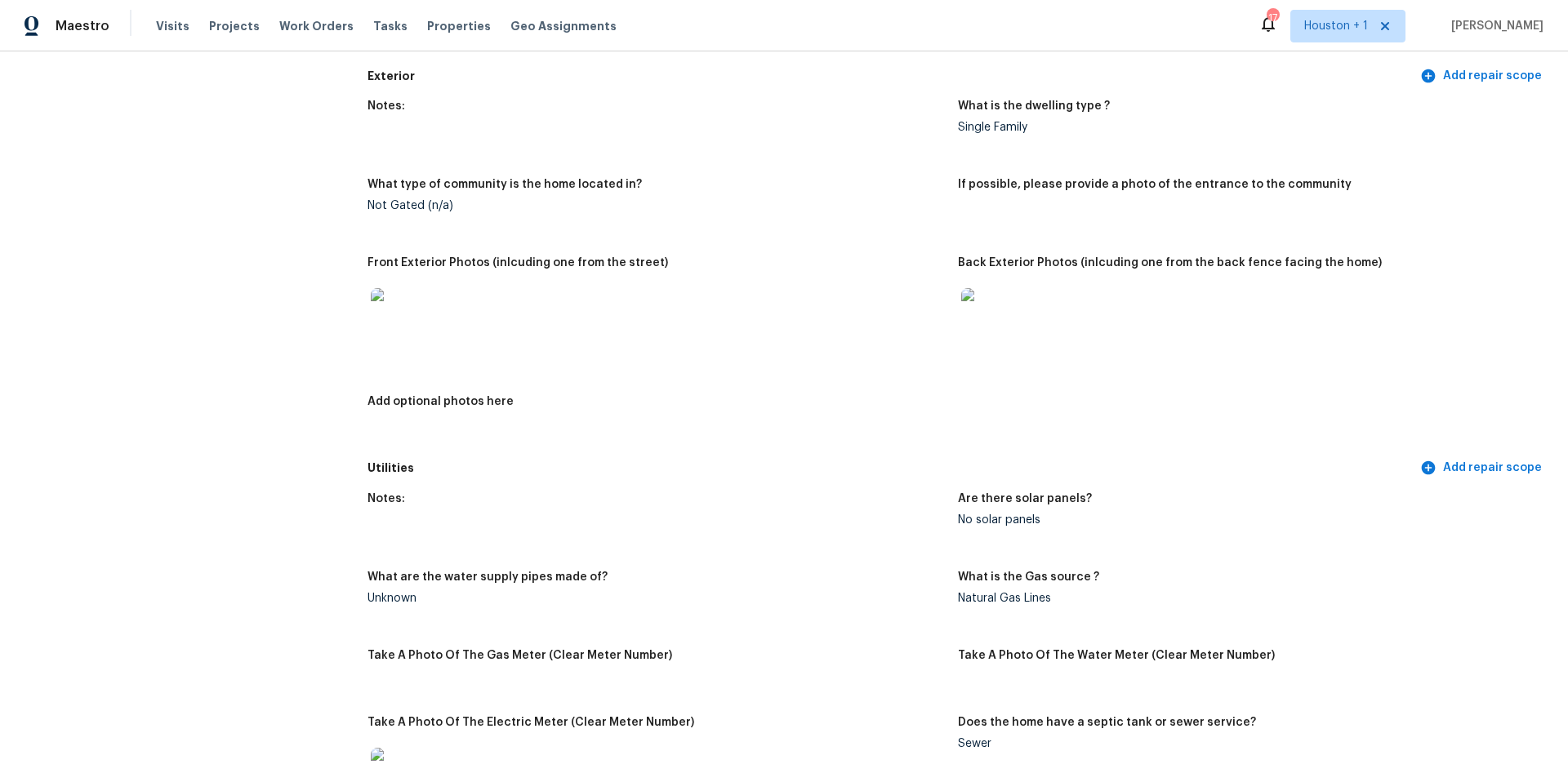
click at [411, 300] on img at bounding box center [397, 314] width 52 height 52
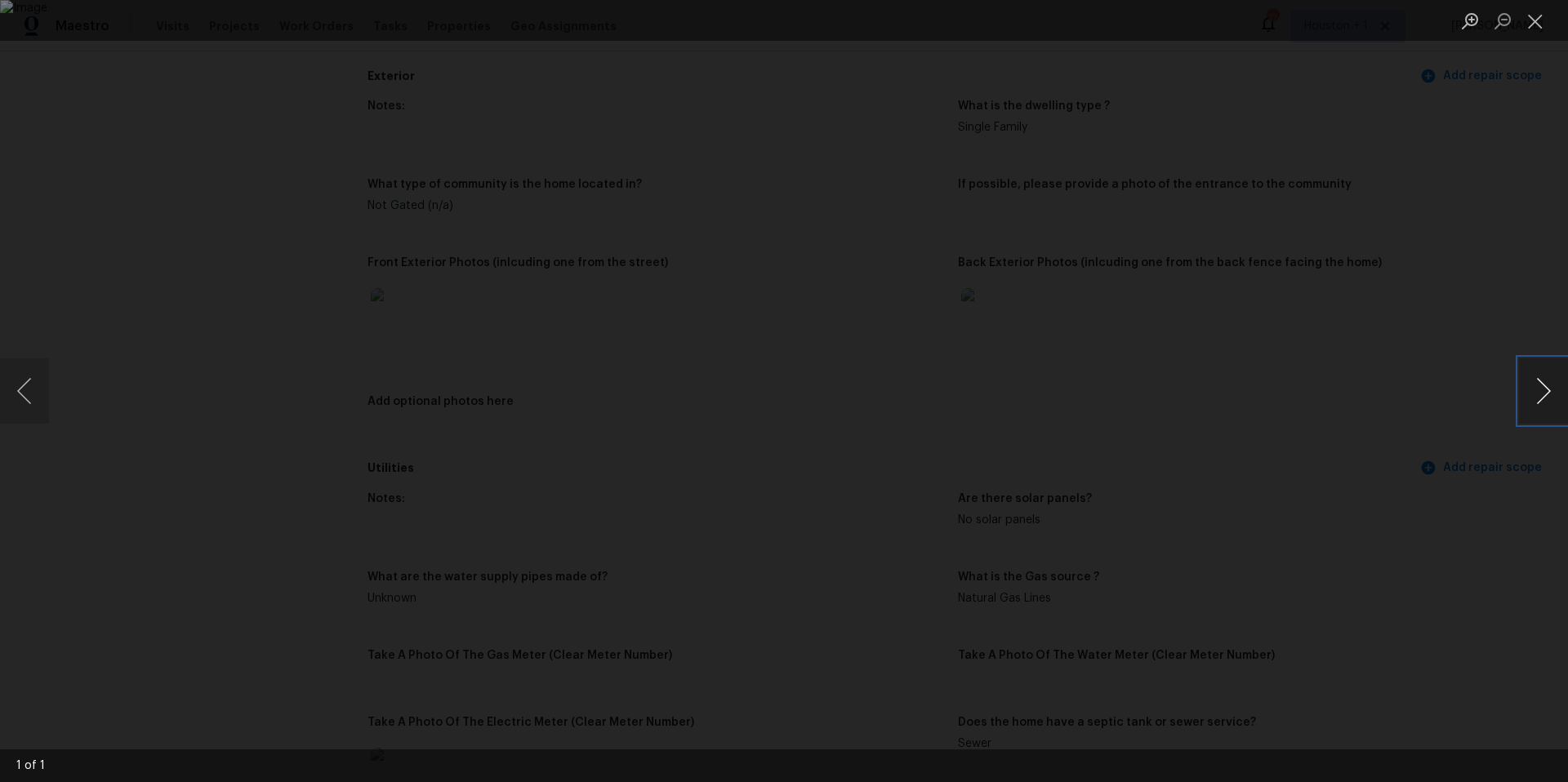
click at [1541, 387] on button "Next image" at bounding box center [1543, 390] width 49 height 65
click at [1522, 382] on button "Next image" at bounding box center [1543, 390] width 49 height 65
click at [1397, 377] on div "Lightbox" at bounding box center [784, 391] width 1568 height 782
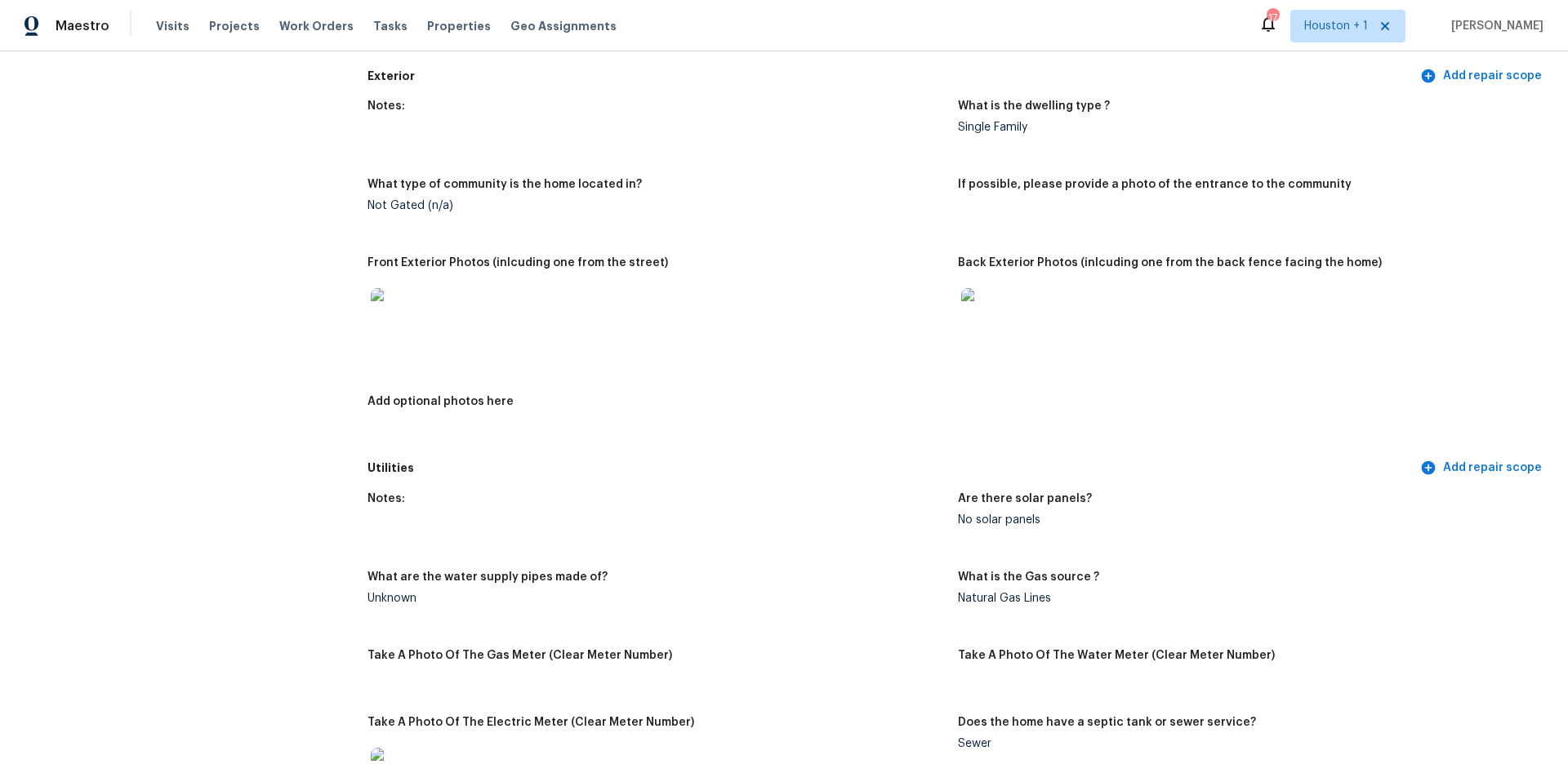
click at [995, 302] on img at bounding box center [987, 314] width 52 height 52
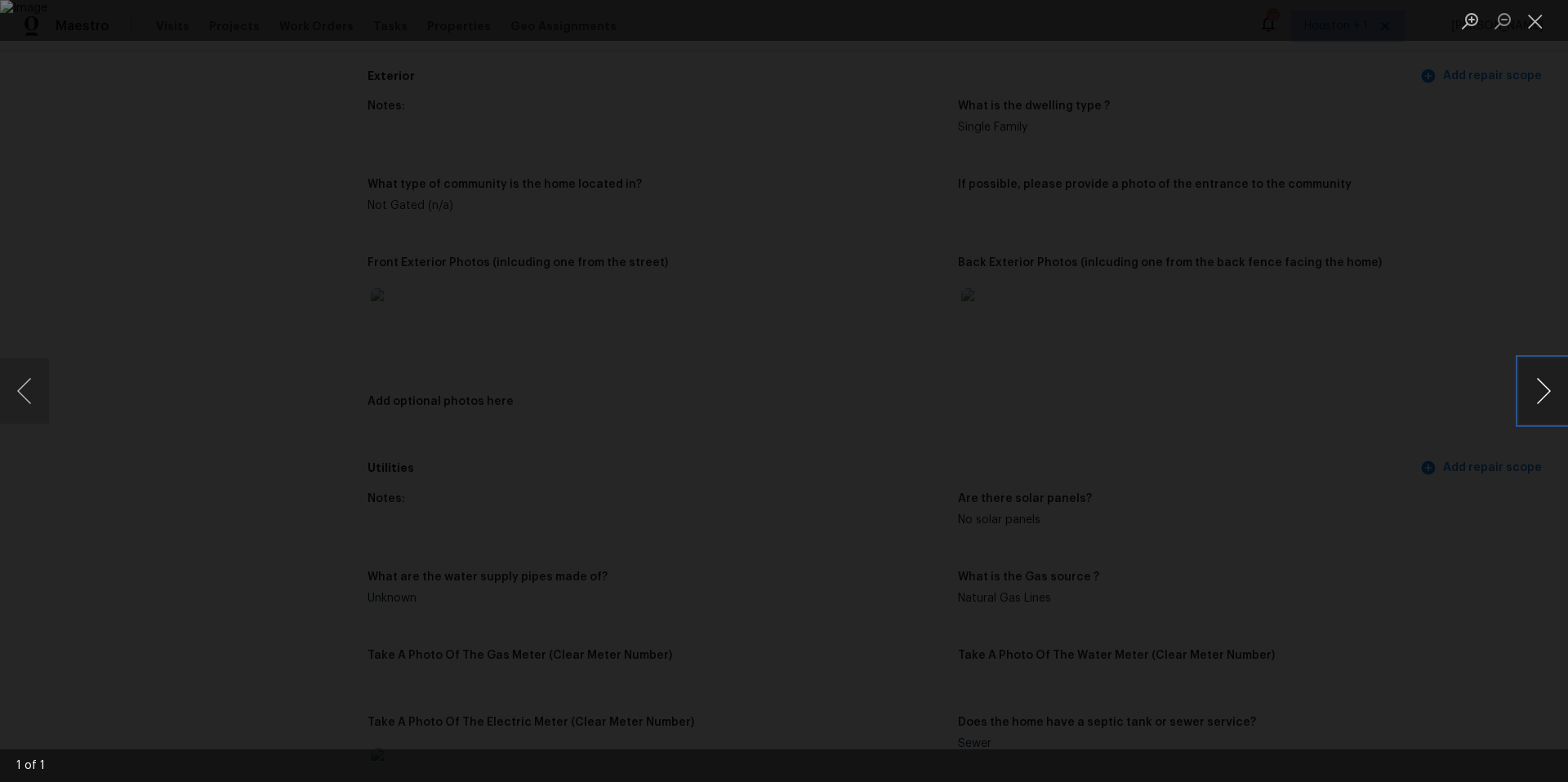
click at [1543, 412] on button "Next image" at bounding box center [1543, 390] width 49 height 65
click at [1474, 427] on div "Lightbox" at bounding box center [784, 391] width 1568 height 782
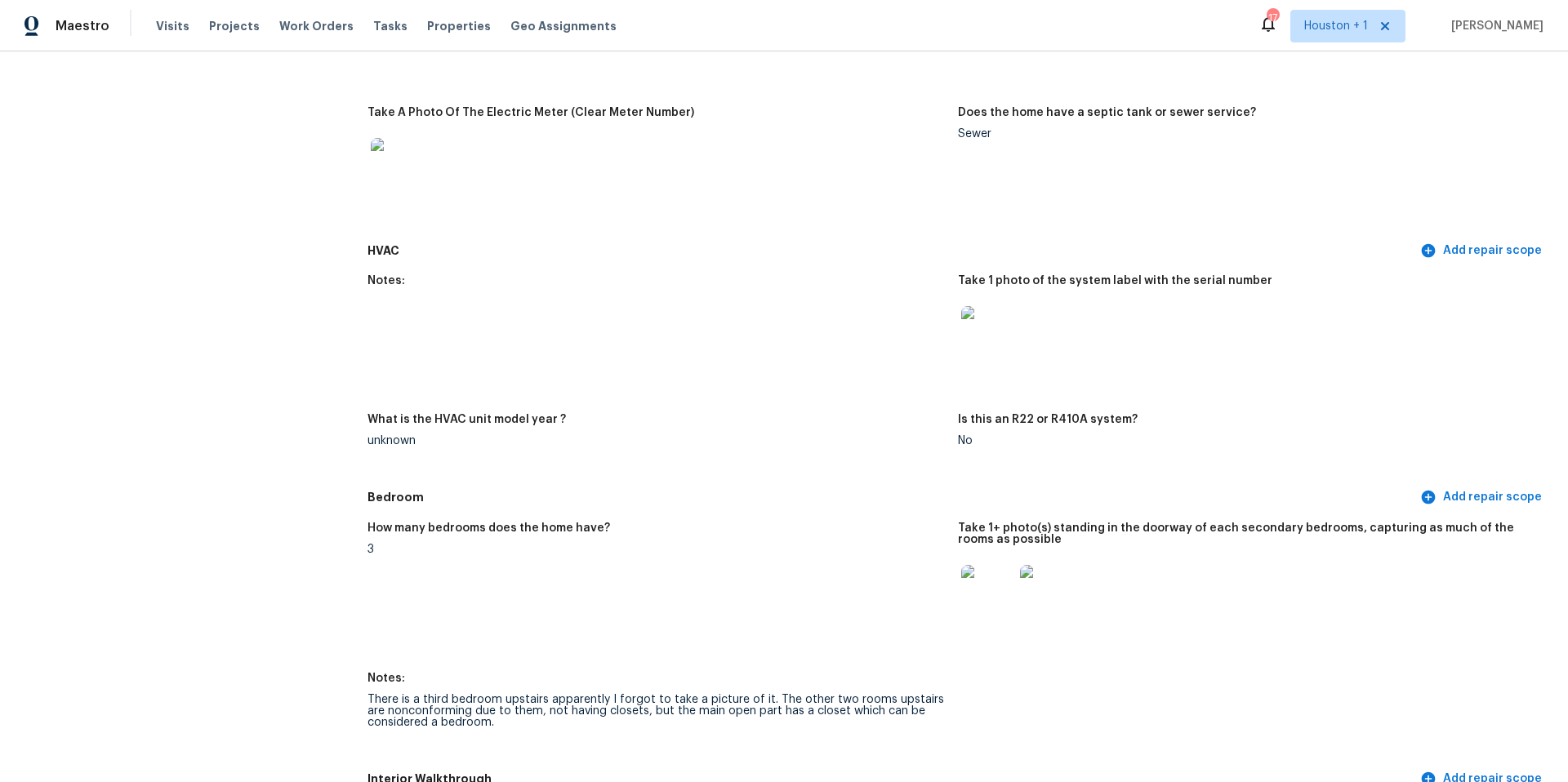
scroll to position [1192, 0]
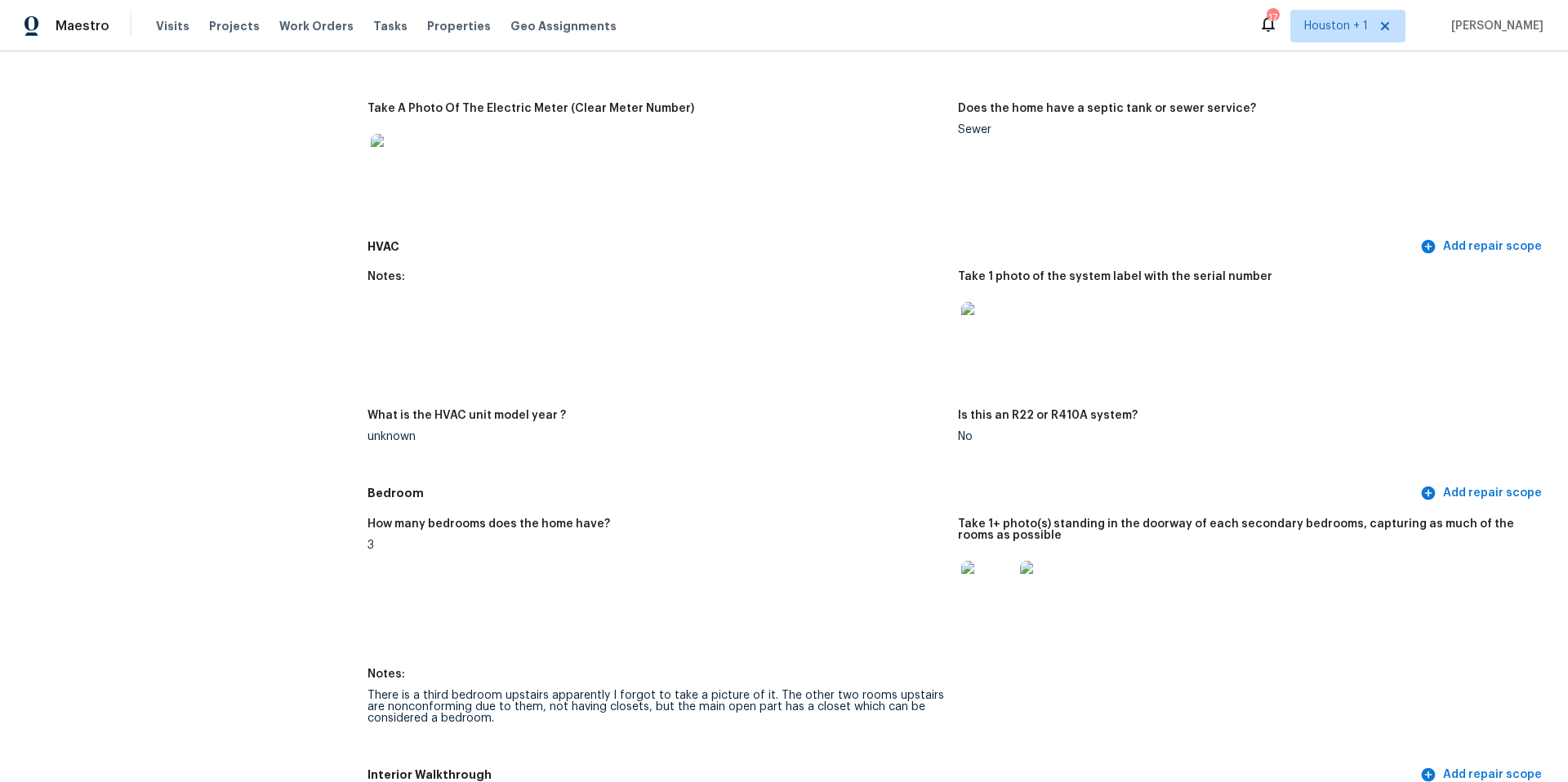
click at [987, 318] on img at bounding box center [987, 328] width 52 height 52
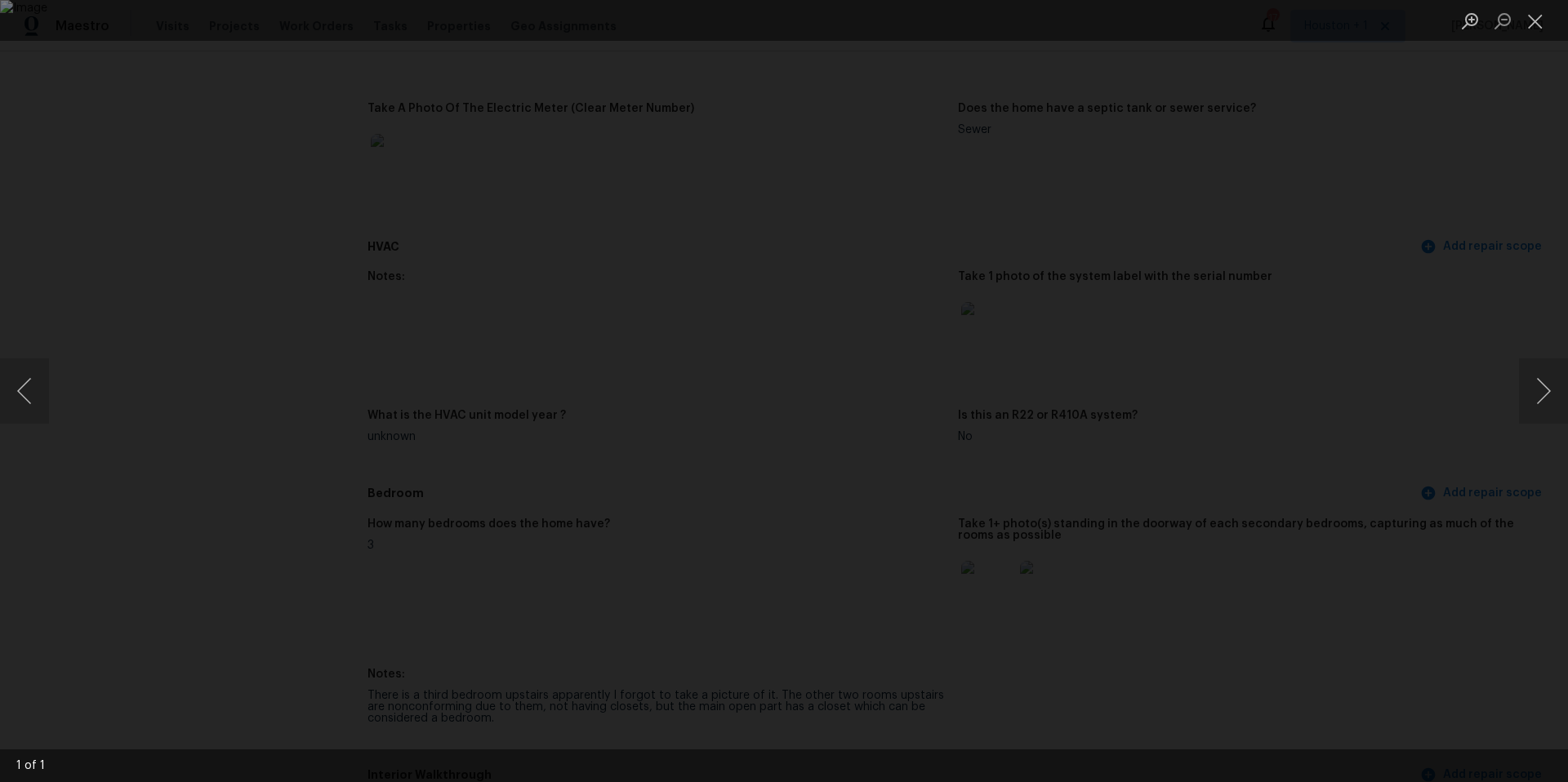
click at [1374, 407] on div "Lightbox" at bounding box center [784, 391] width 1568 height 782
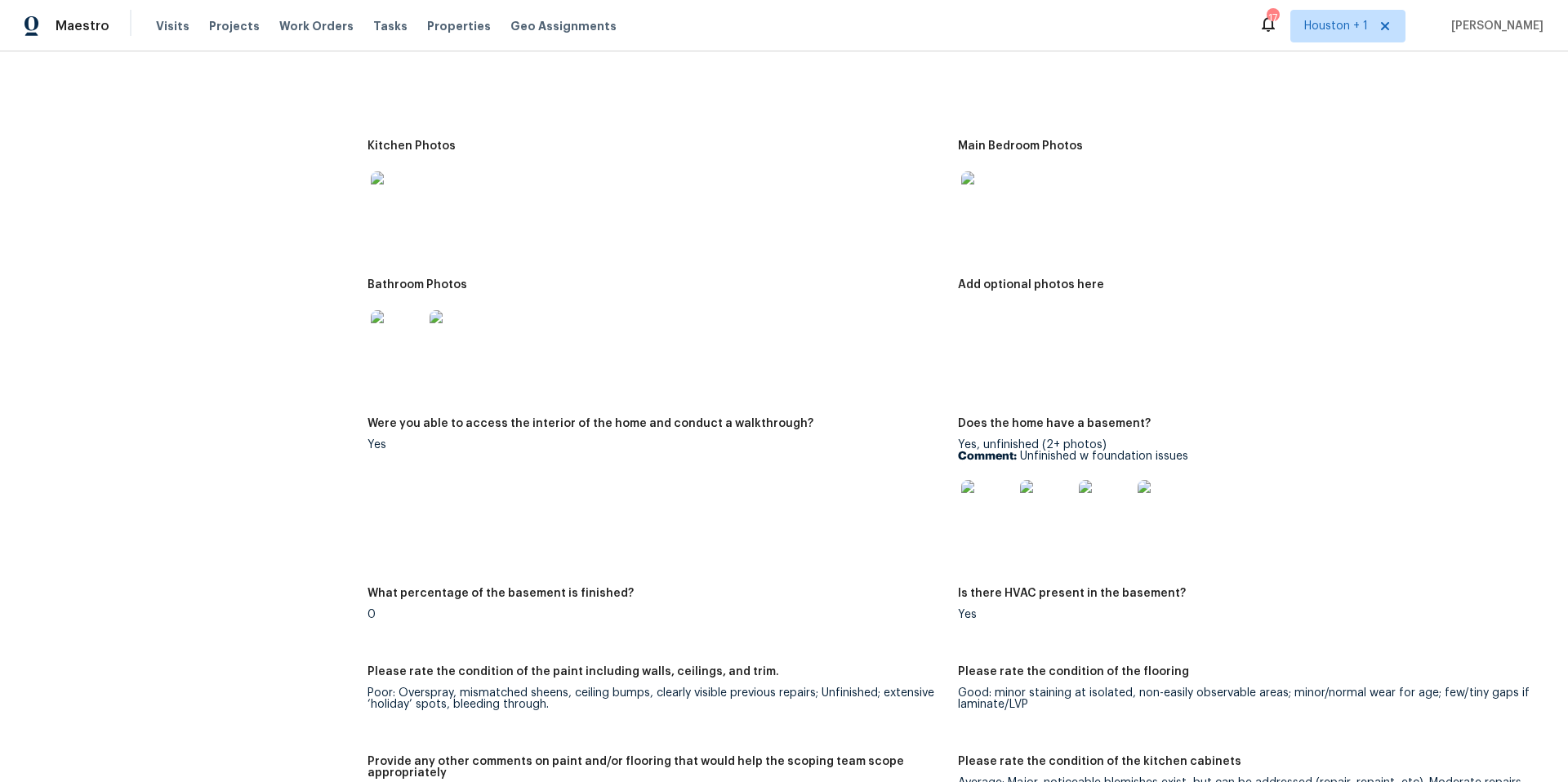
scroll to position [1998, 0]
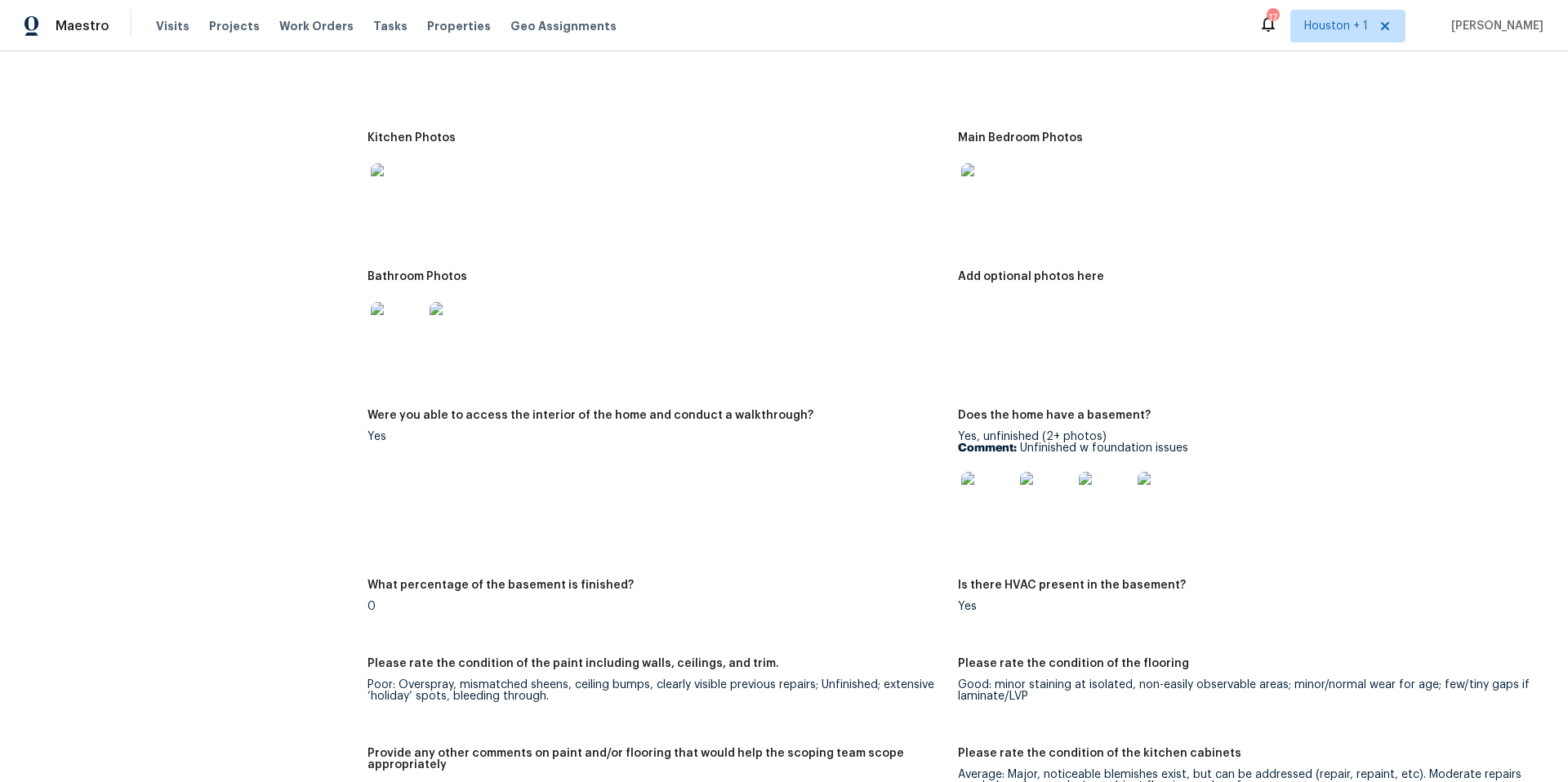
click at [991, 485] on img at bounding box center [987, 498] width 52 height 52
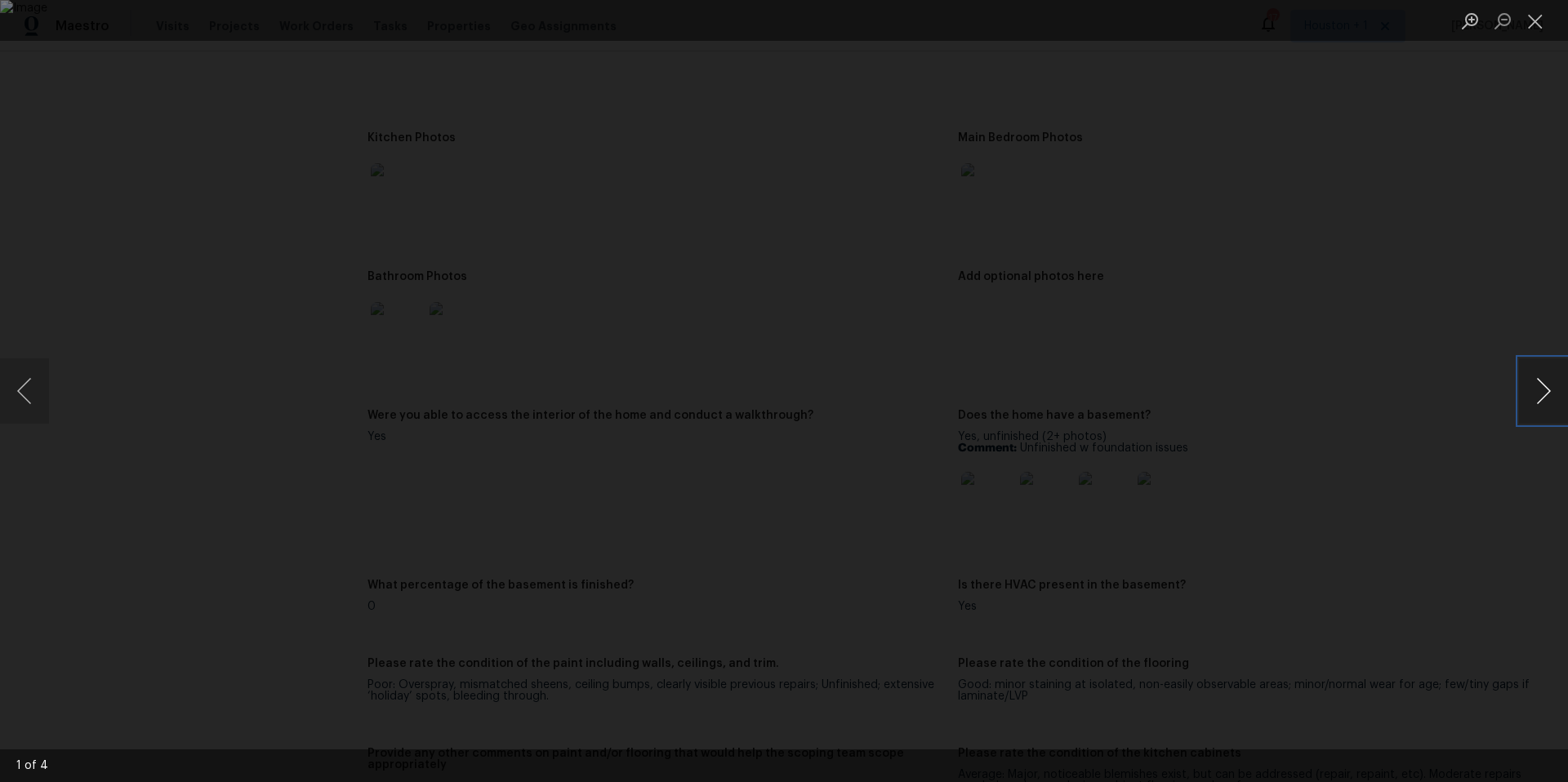
click at [1542, 402] on button "Next image" at bounding box center [1543, 390] width 49 height 65
click at [1433, 383] on div "Lightbox" at bounding box center [784, 391] width 1568 height 782
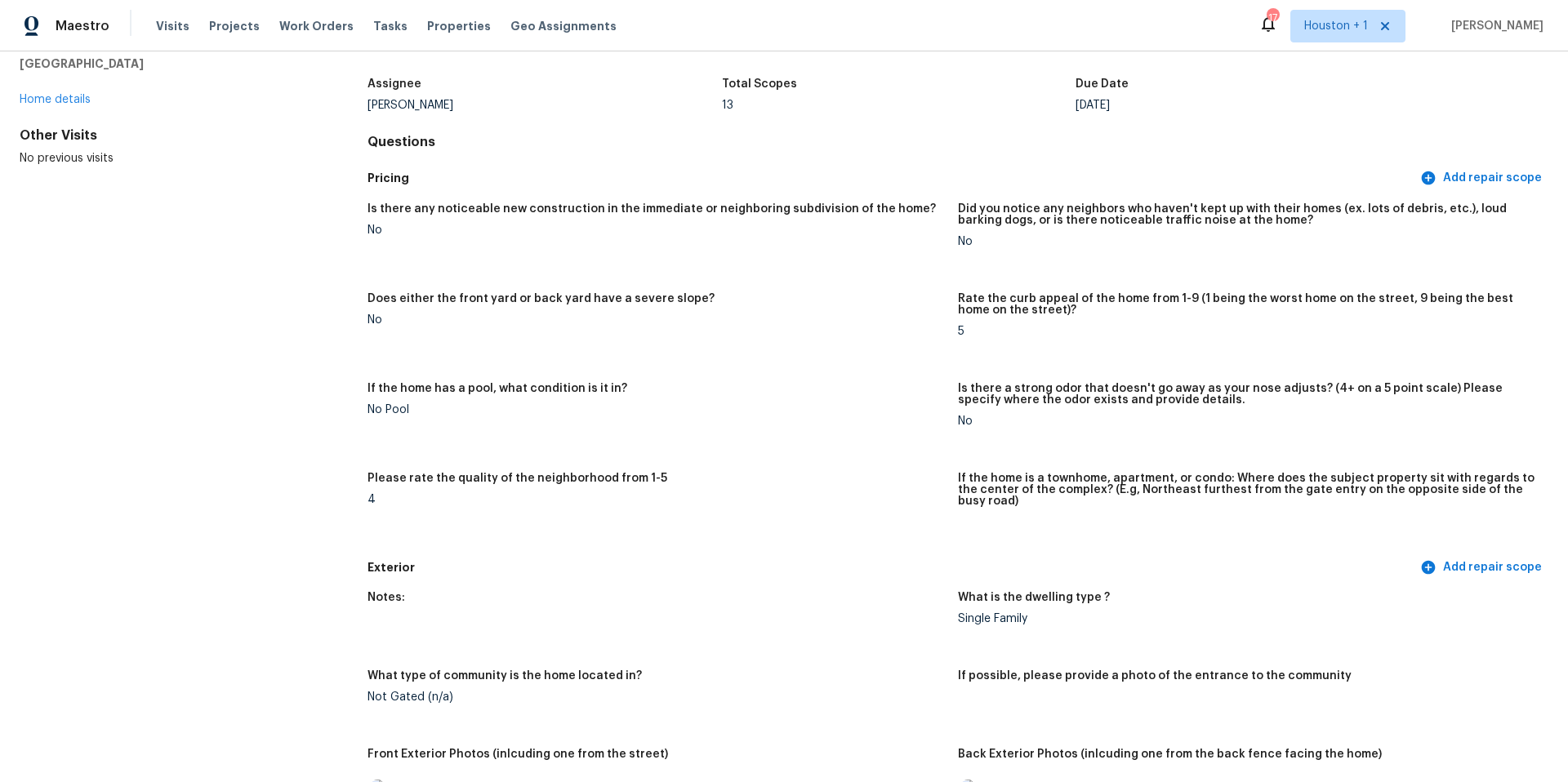
scroll to position [0, 0]
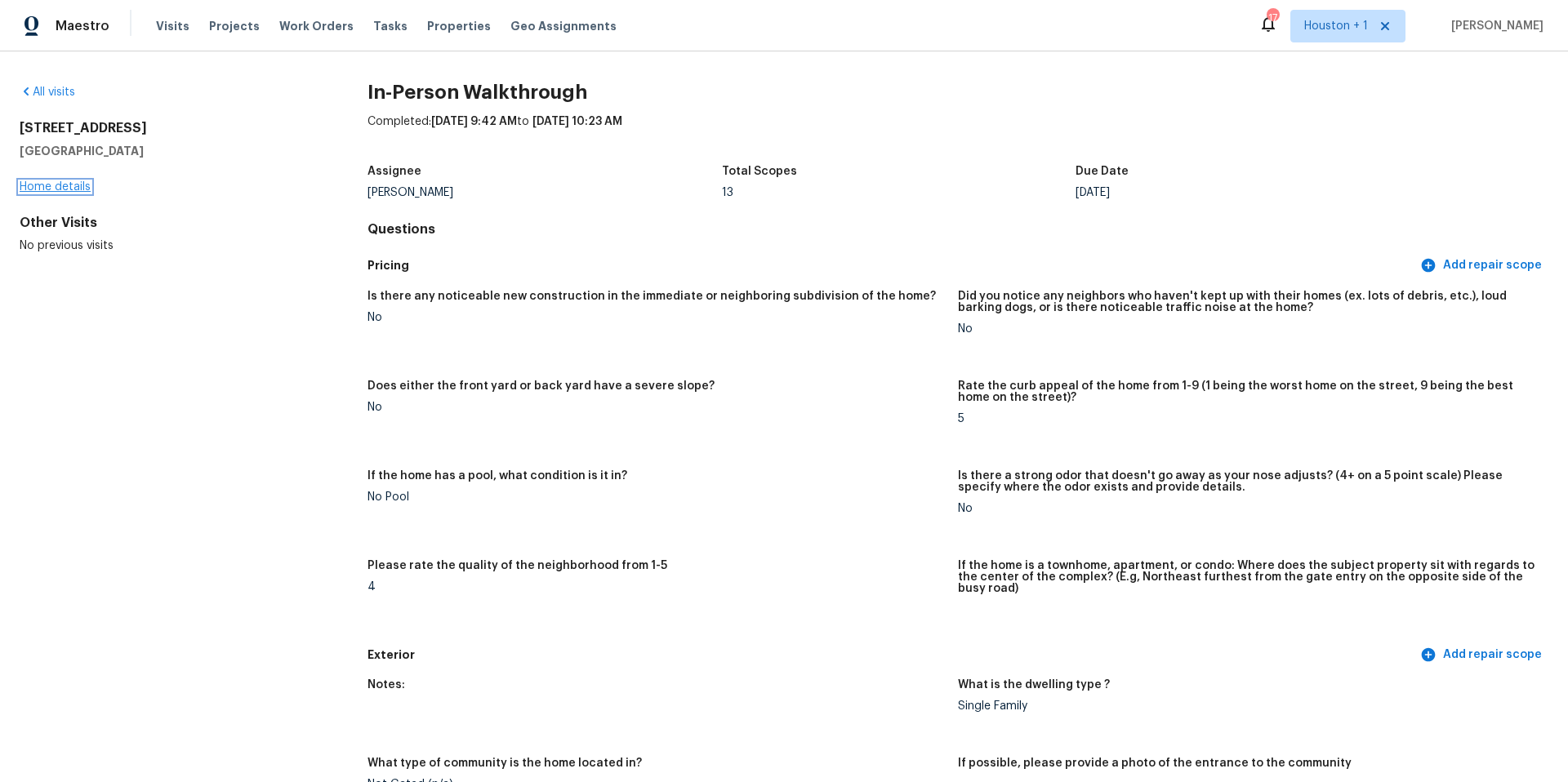
click at [45, 190] on link "Home details" at bounding box center [55, 187] width 71 height 12
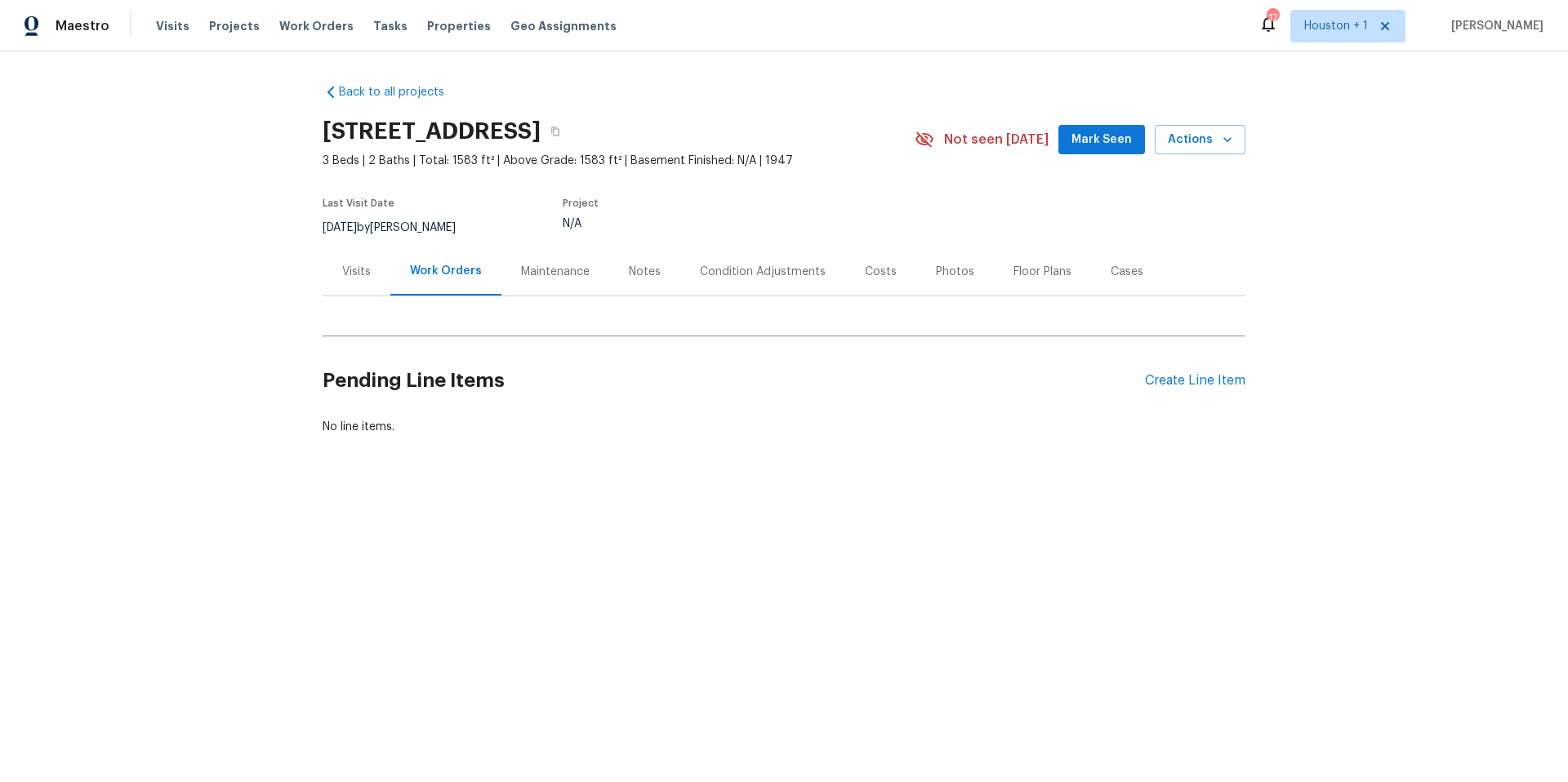
click at [358, 272] on div "Visits" at bounding box center [357, 271] width 29 height 16
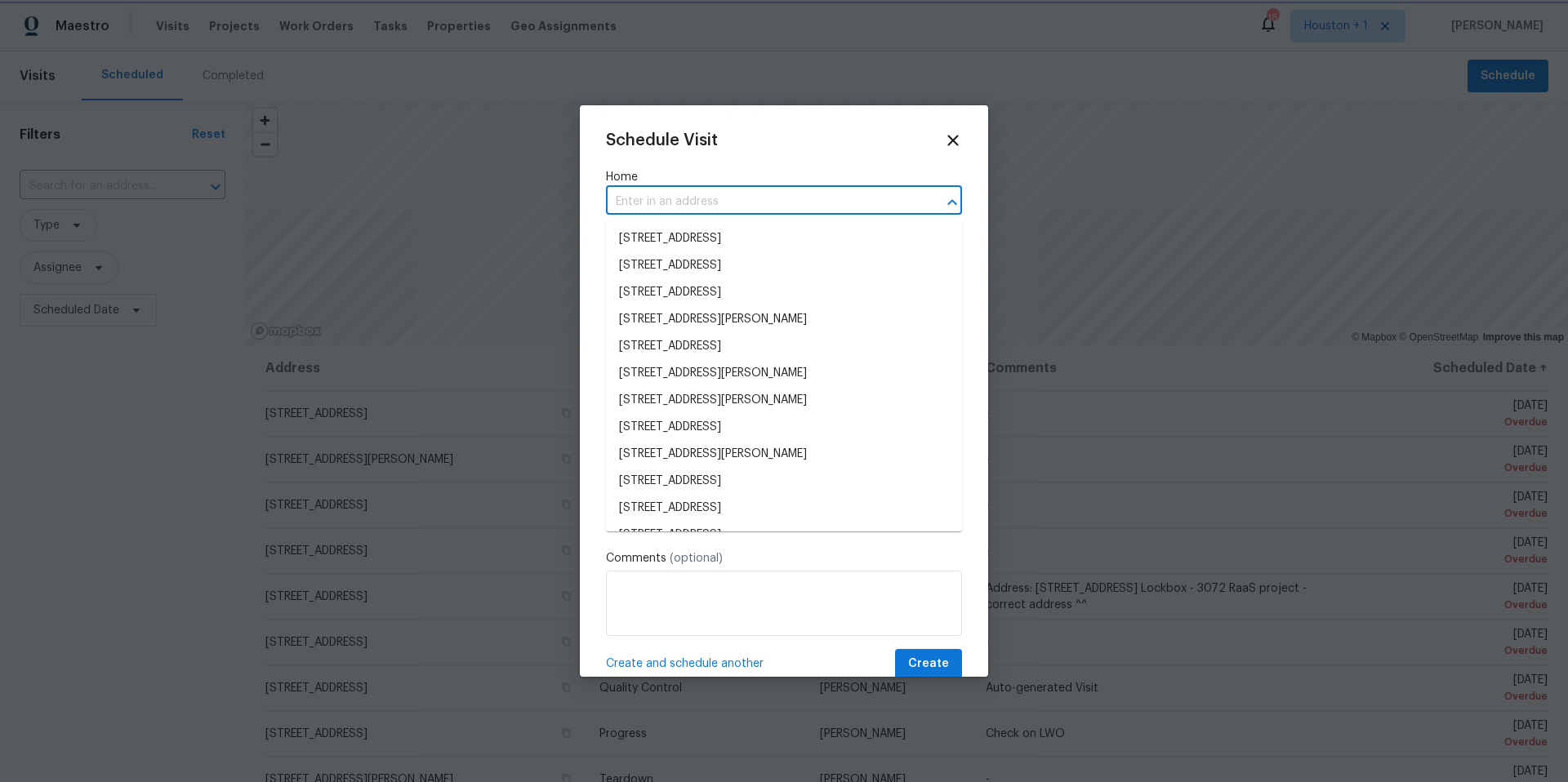
click at [689, 69] on div at bounding box center [784, 391] width 1568 height 782
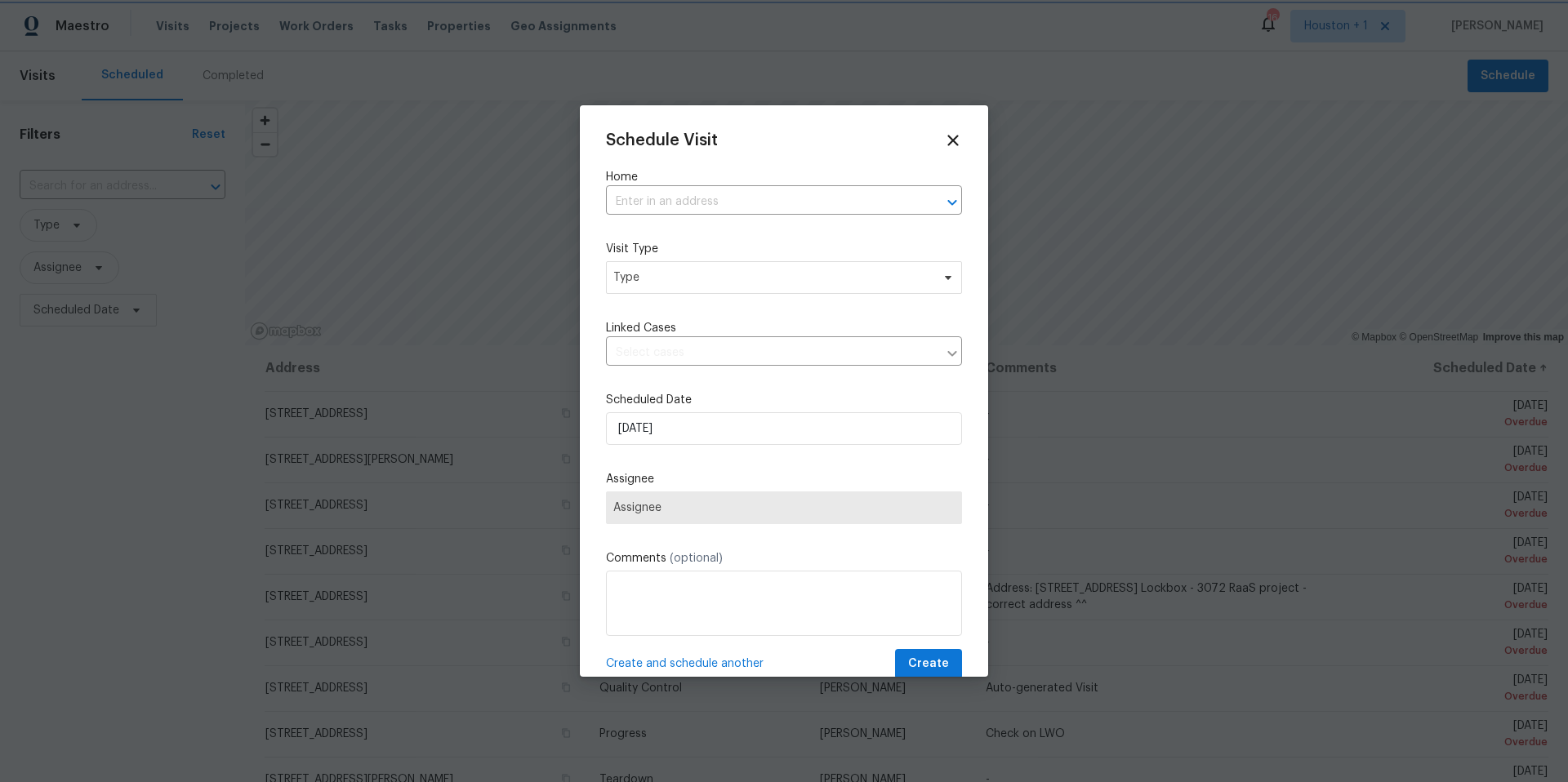
click at [424, 29] on div at bounding box center [784, 391] width 1568 height 782
click at [955, 144] on icon at bounding box center [953, 141] width 12 height 12
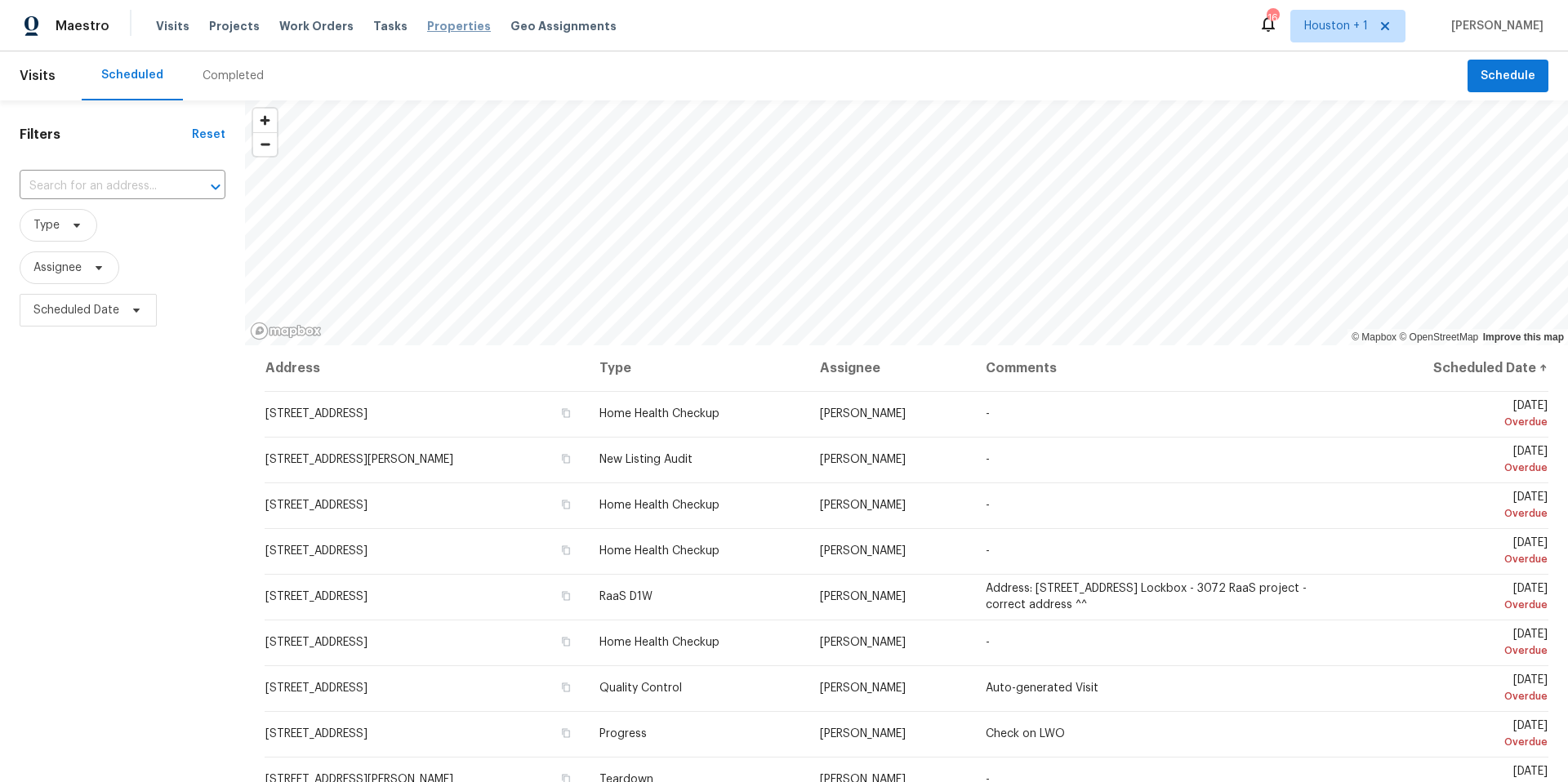
click at [432, 32] on span "Properties" at bounding box center [459, 25] width 64 height 16
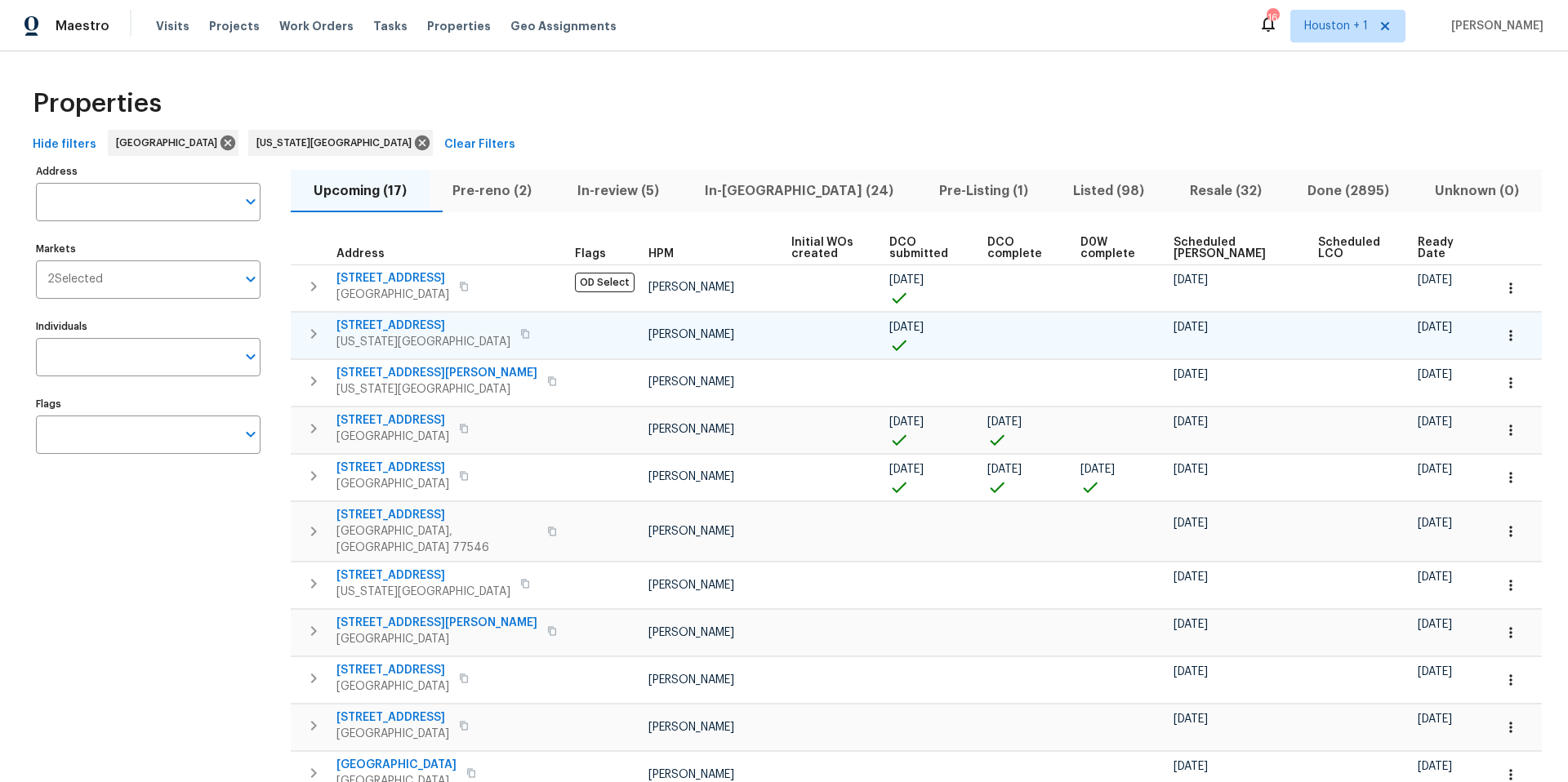
click at [430, 341] on span "Kansas City, MO 64119" at bounding box center [423, 341] width 174 height 16
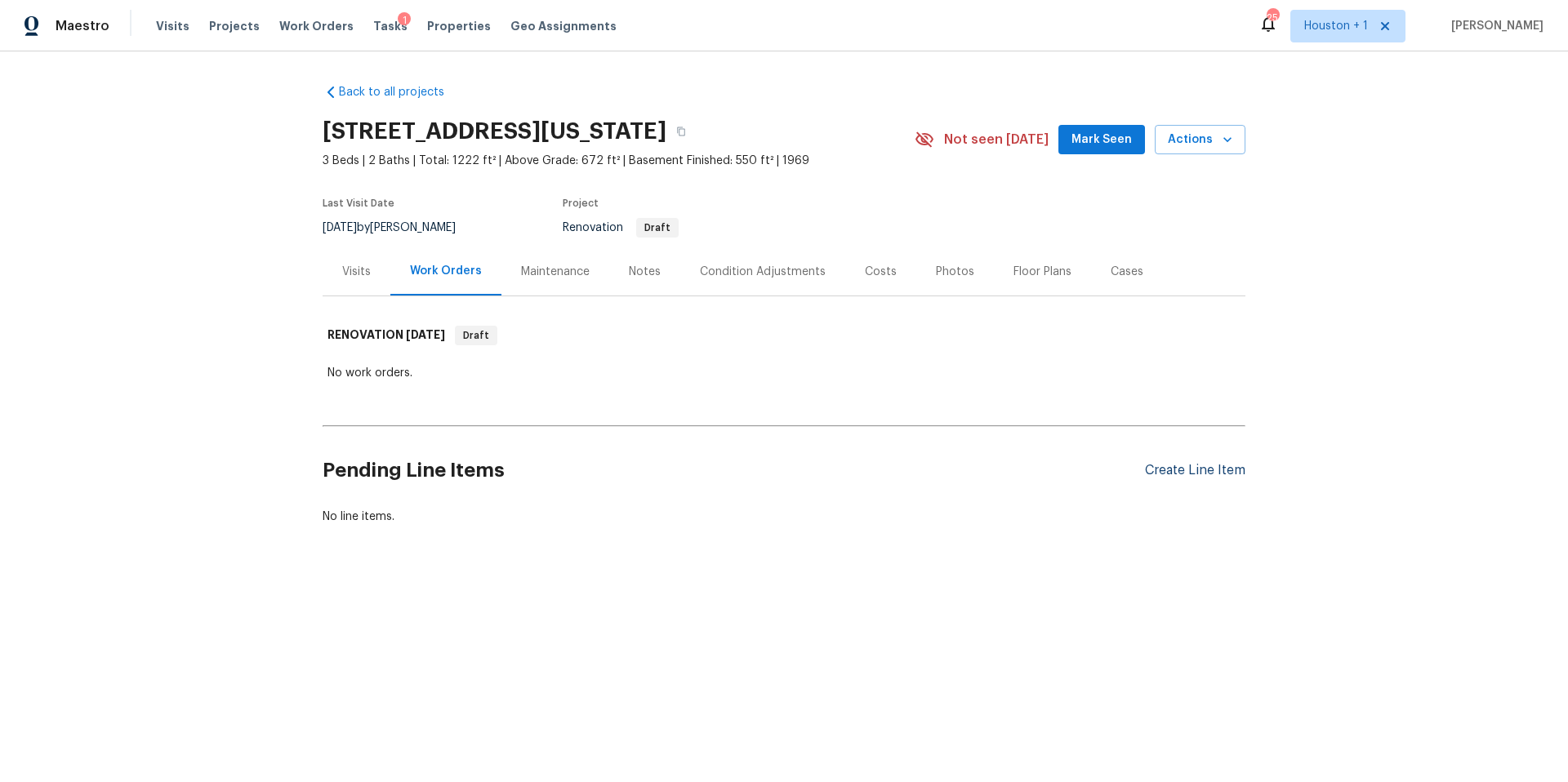
click at [1173, 469] on div "Create Line Item" at bounding box center [1195, 470] width 100 height 15
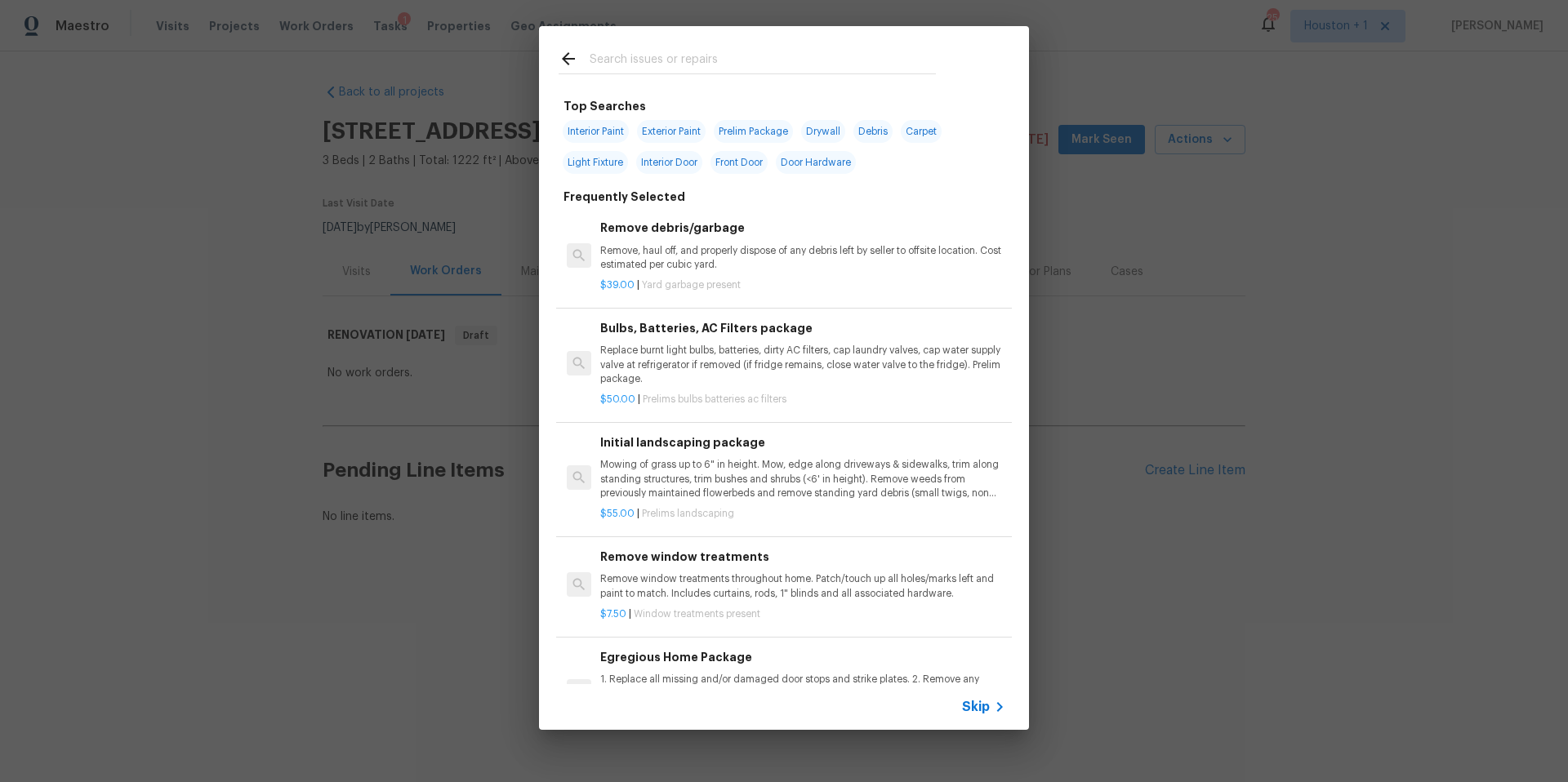
click at [639, 56] on input "text" at bounding box center [762, 61] width 346 height 24
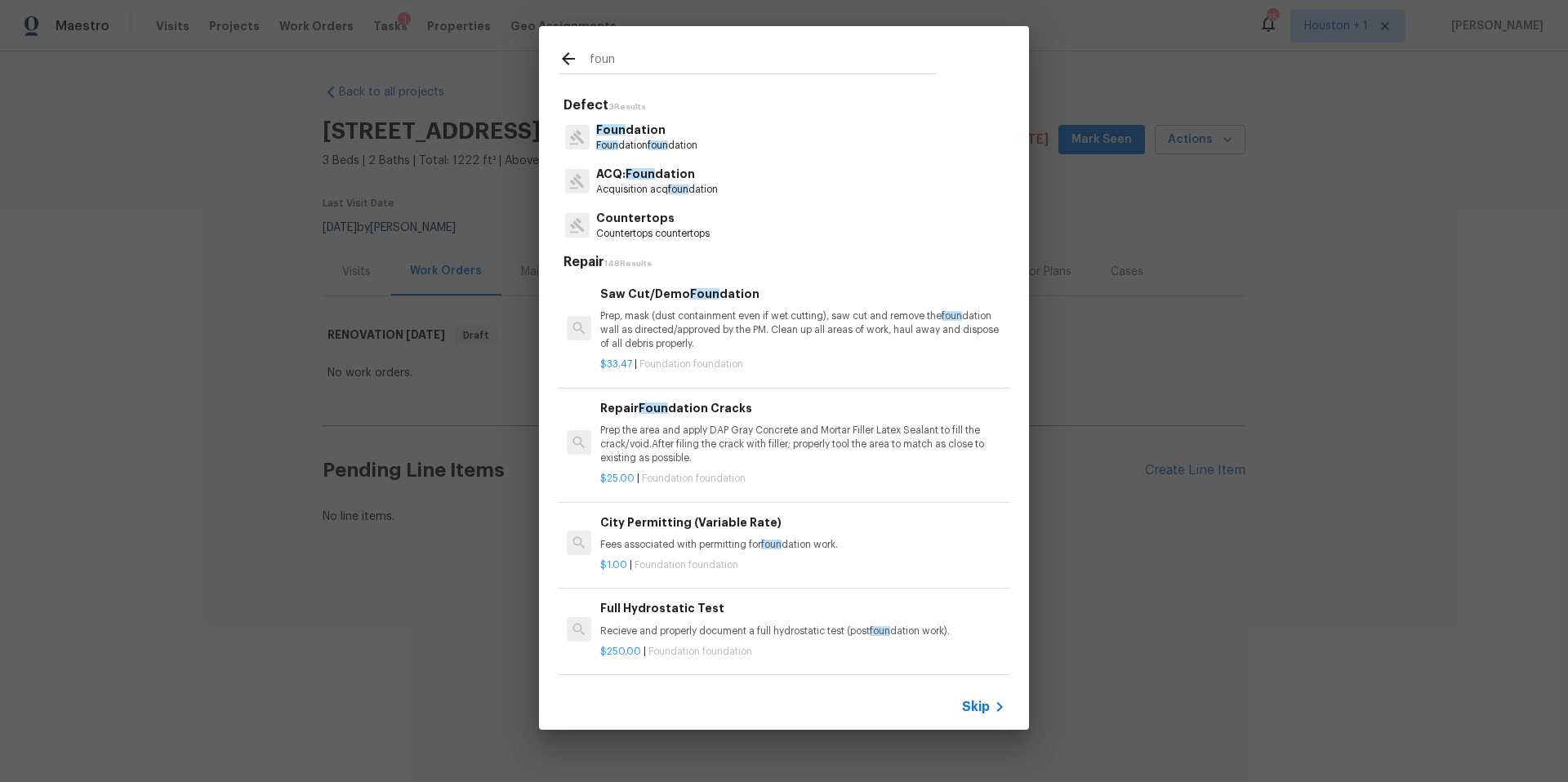
type input "foun"
click at [615, 181] on div "ACQ: Foun dation Acquisition acq foun dation" at bounding box center [657, 181] width 121 height 31
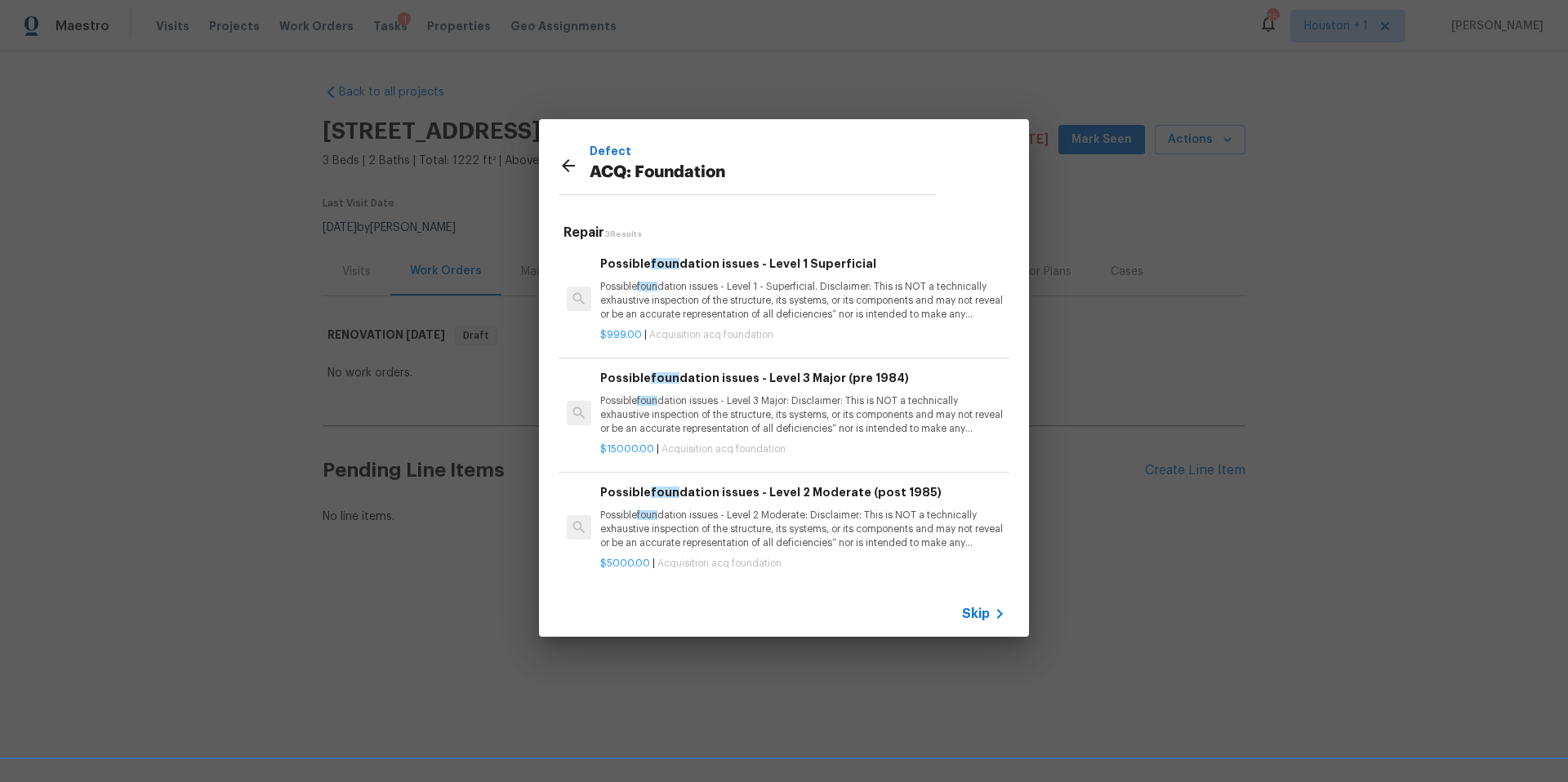
scroll to position [3, 0]
click at [658, 423] on p "Possible foun dation issues - Level 3 Major: Disclaimer: This is NOT a technica…" at bounding box center [803, 412] width 405 height 41
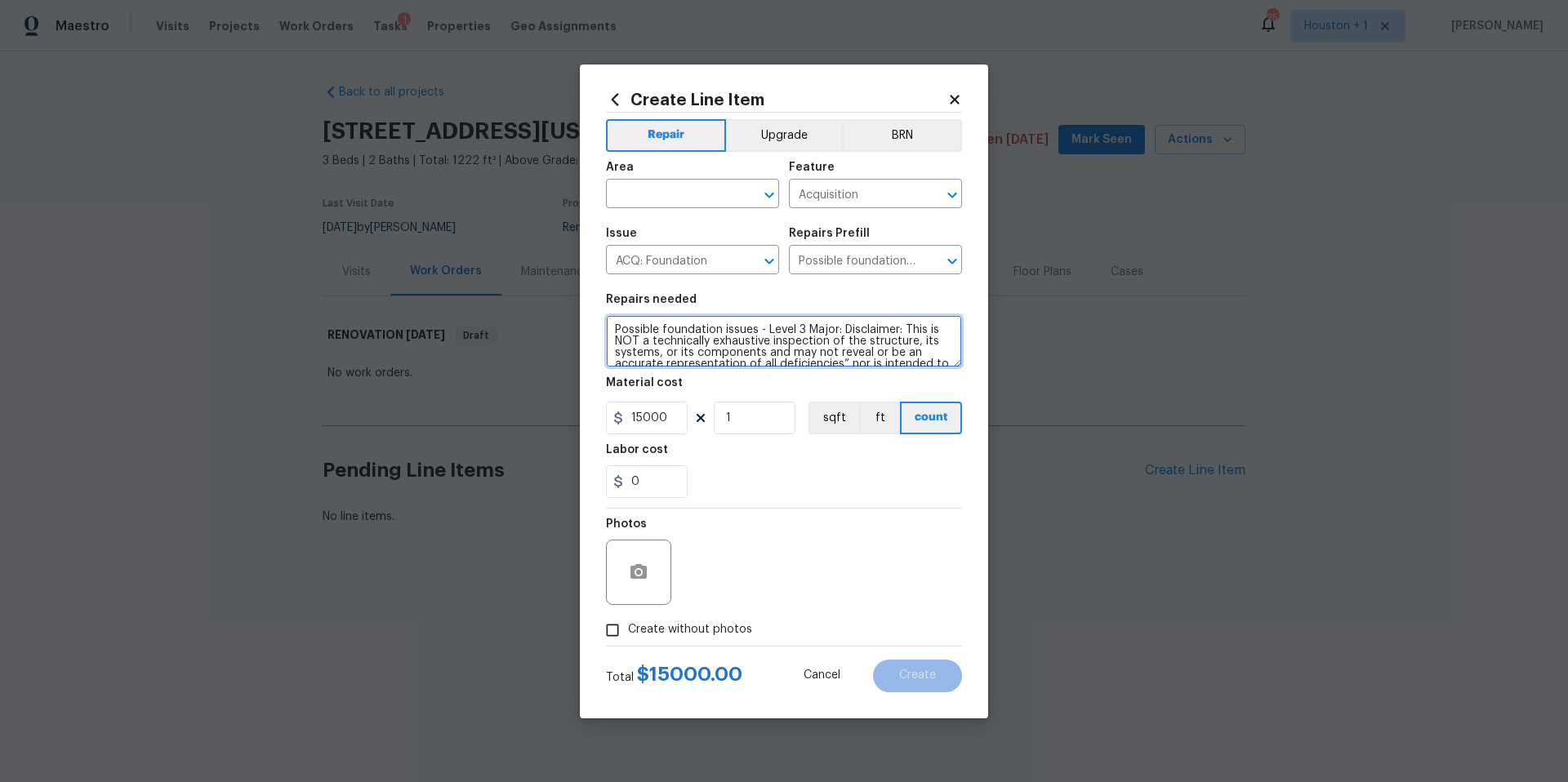
scroll to position [57, 0]
drag, startPoint x: 614, startPoint y: 329, endPoint x: 893, endPoint y: 384, distance: 284.4
click at [893, 384] on section "Repairs needed Possible foundation issues - Level 3 Major: Disclaimer: This is …" at bounding box center [784, 395] width 356 height 223
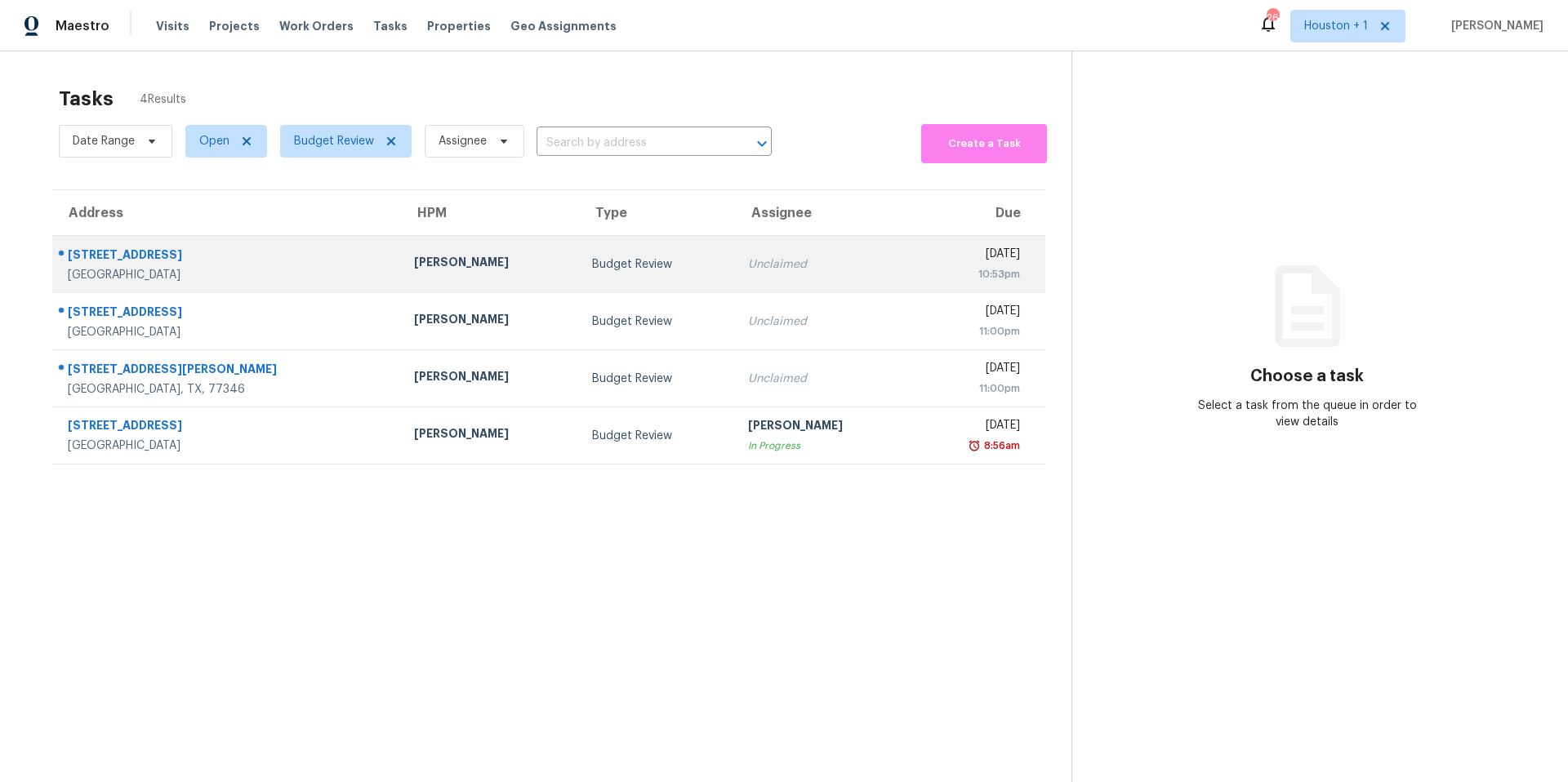
click at [472, 265] on td "Joseph Wolfe" at bounding box center [490, 265] width 177 height 57
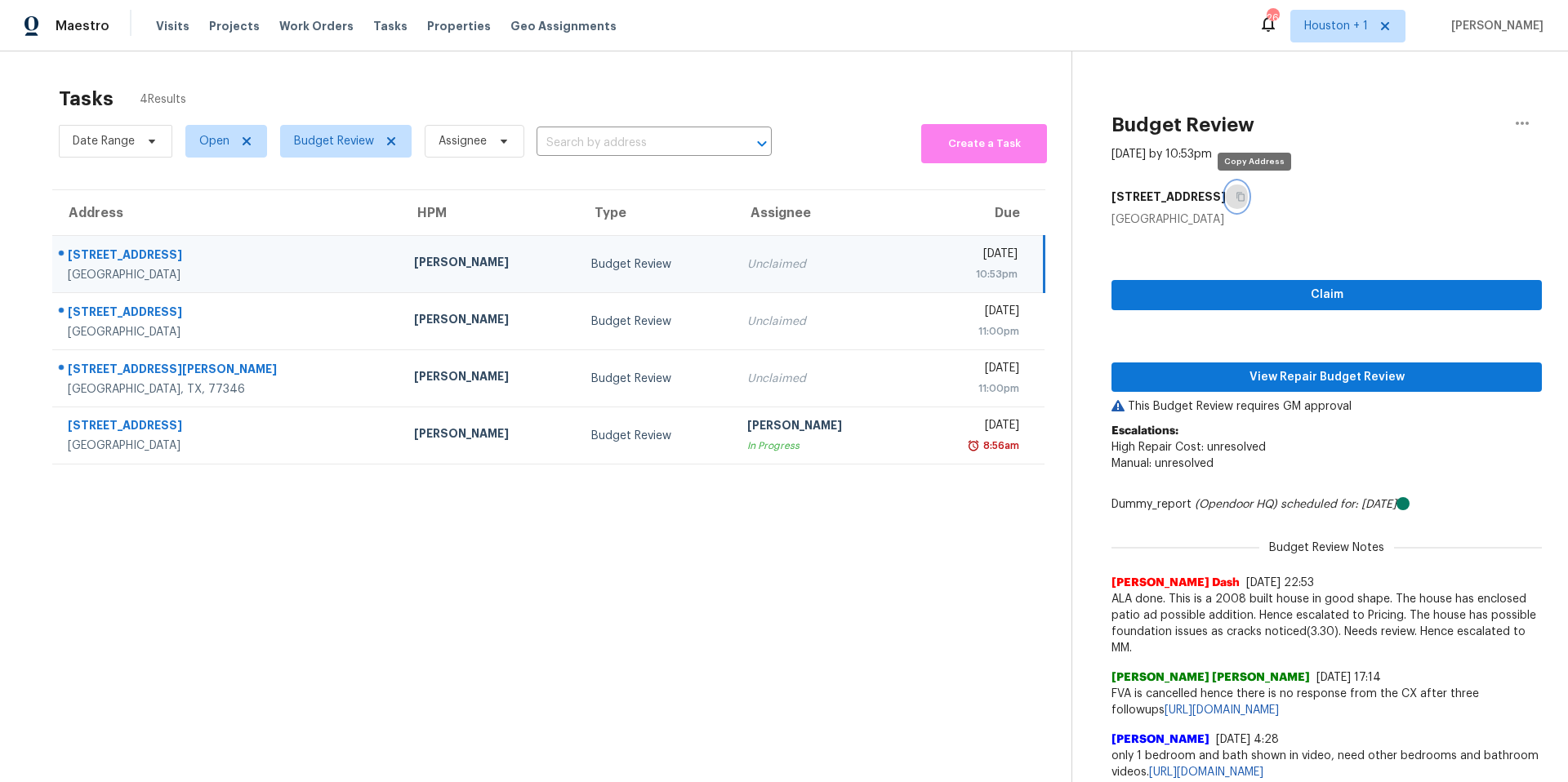
click at [1248, 201] on button "button" at bounding box center [1237, 196] width 22 height 29
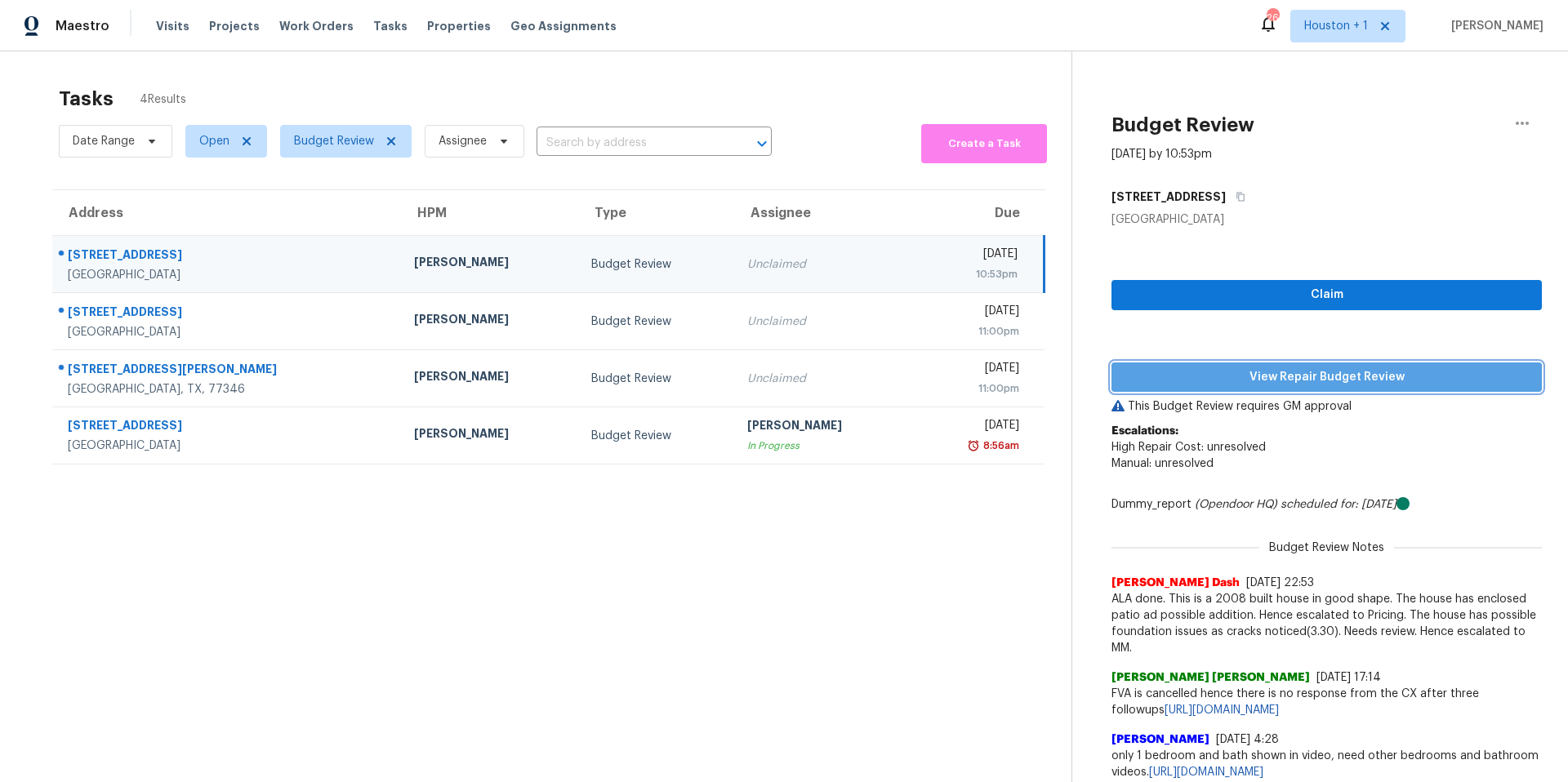
click at [1256, 362] on button "View Repair Budget Review" at bounding box center [1326, 378] width 430 height 30
